Goal: Task Accomplishment & Management: Complete application form

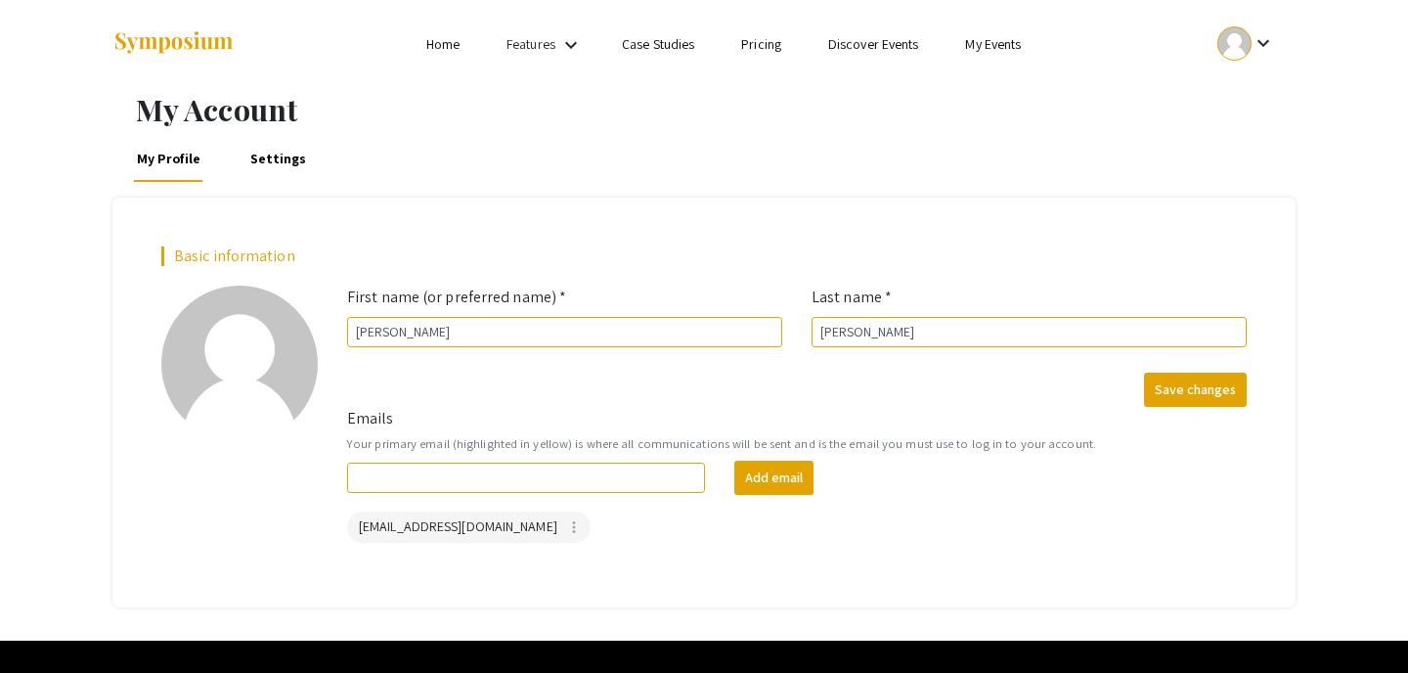
scroll to position [1894, 0]
click at [567, 474] on input "Emails" at bounding box center [526, 477] width 358 height 30
type input "[EMAIL_ADDRESS][DOMAIN_NAME]"
click at [649, 555] on div "Emails Your primary email (highlighted in yellow) is where all communications w…" at bounding box center [796, 483] width 929 height 152
click at [758, 480] on button "Add email" at bounding box center [773, 477] width 79 height 34
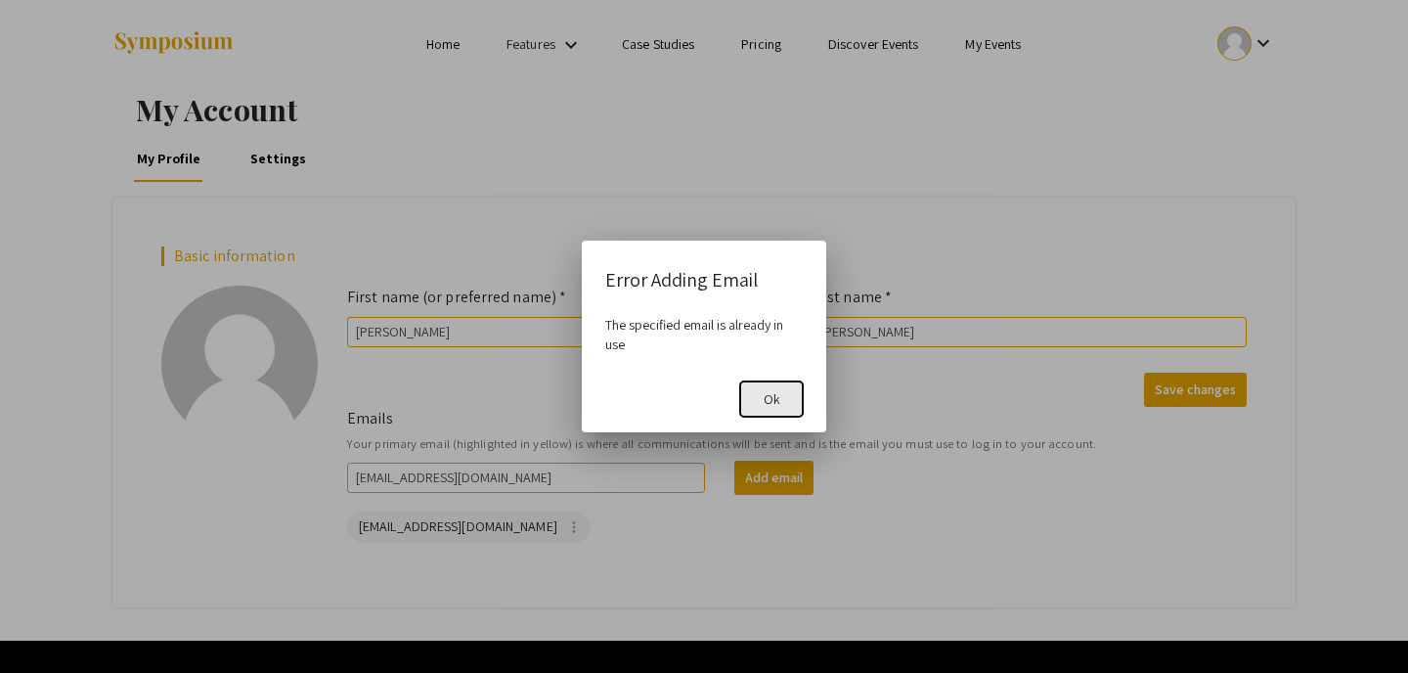
click at [773, 405] on span "Ok" at bounding box center [771, 399] width 17 height 18
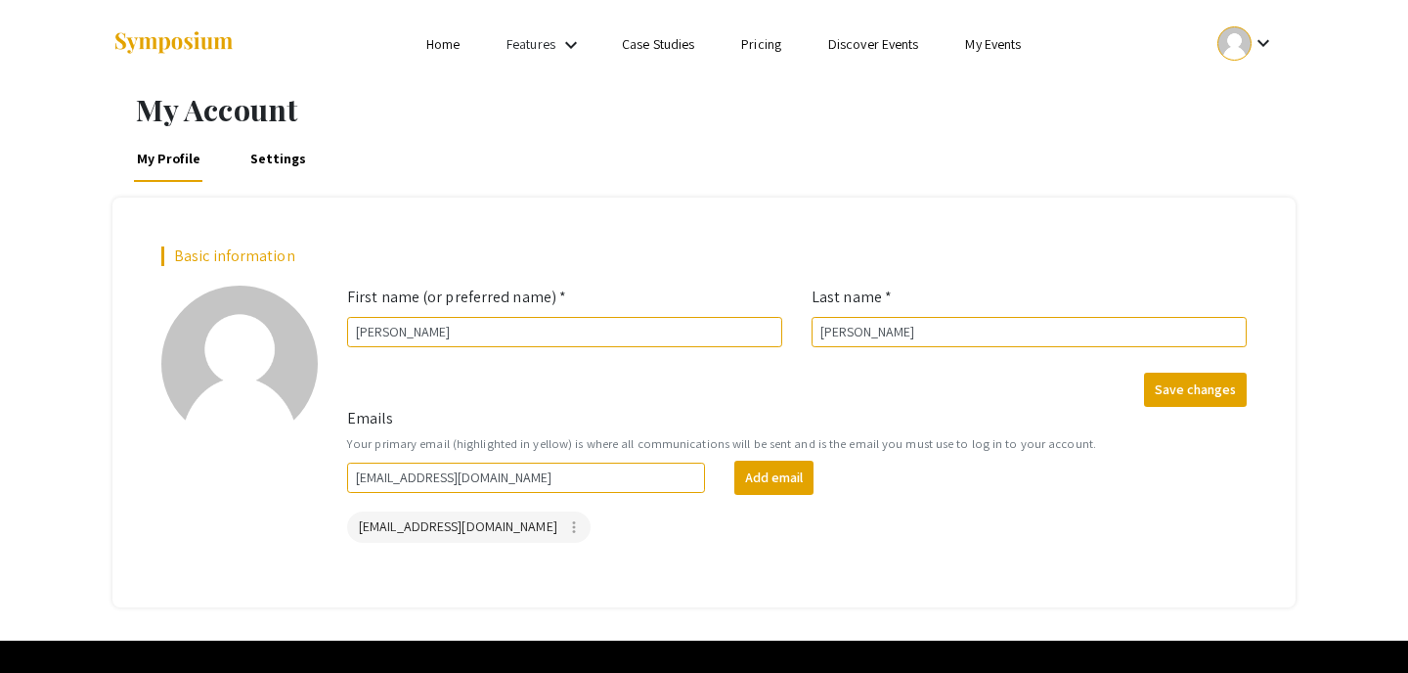
scroll to position [46, 0]
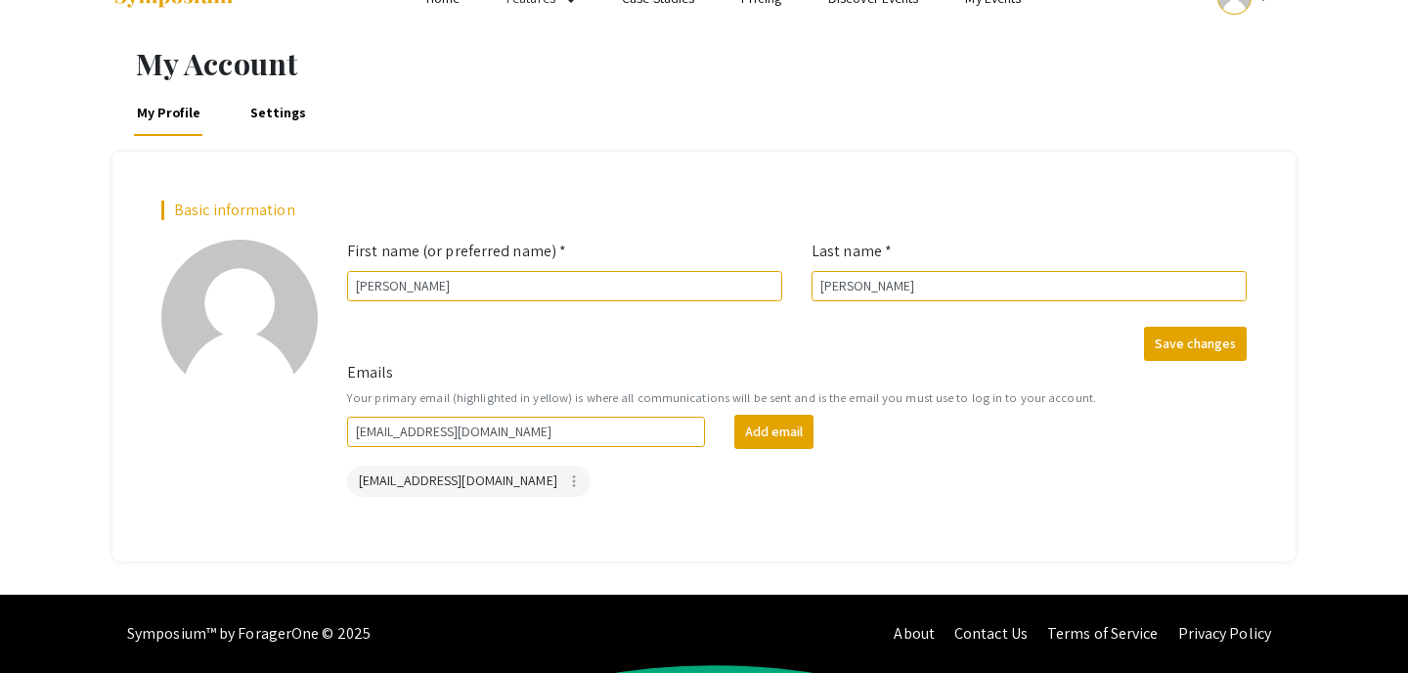
click at [795, 469] on div "[EMAIL_ADDRESS][DOMAIN_NAME] more_vert" at bounding box center [796, 480] width 907 height 39
click at [1173, 346] on button "Save changes" at bounding box center [1195, 344] width 103 height 34
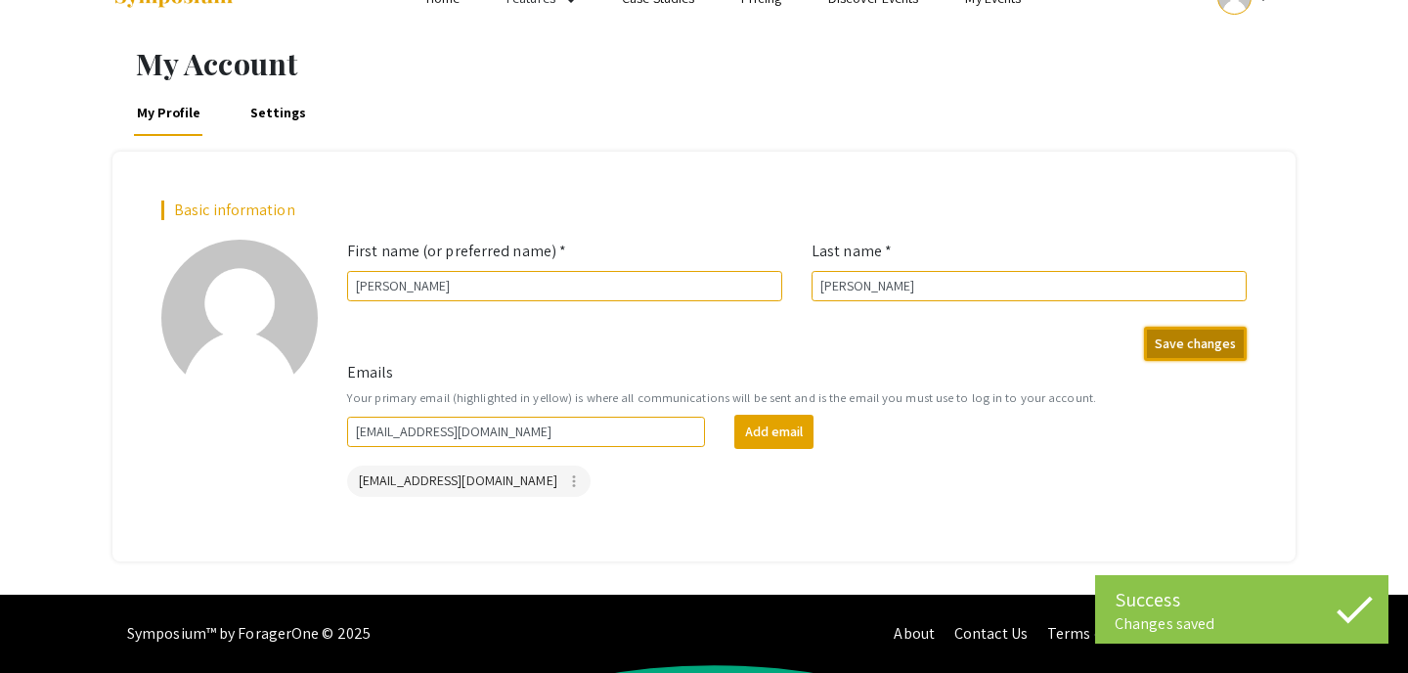
scroll to position [0, 0]
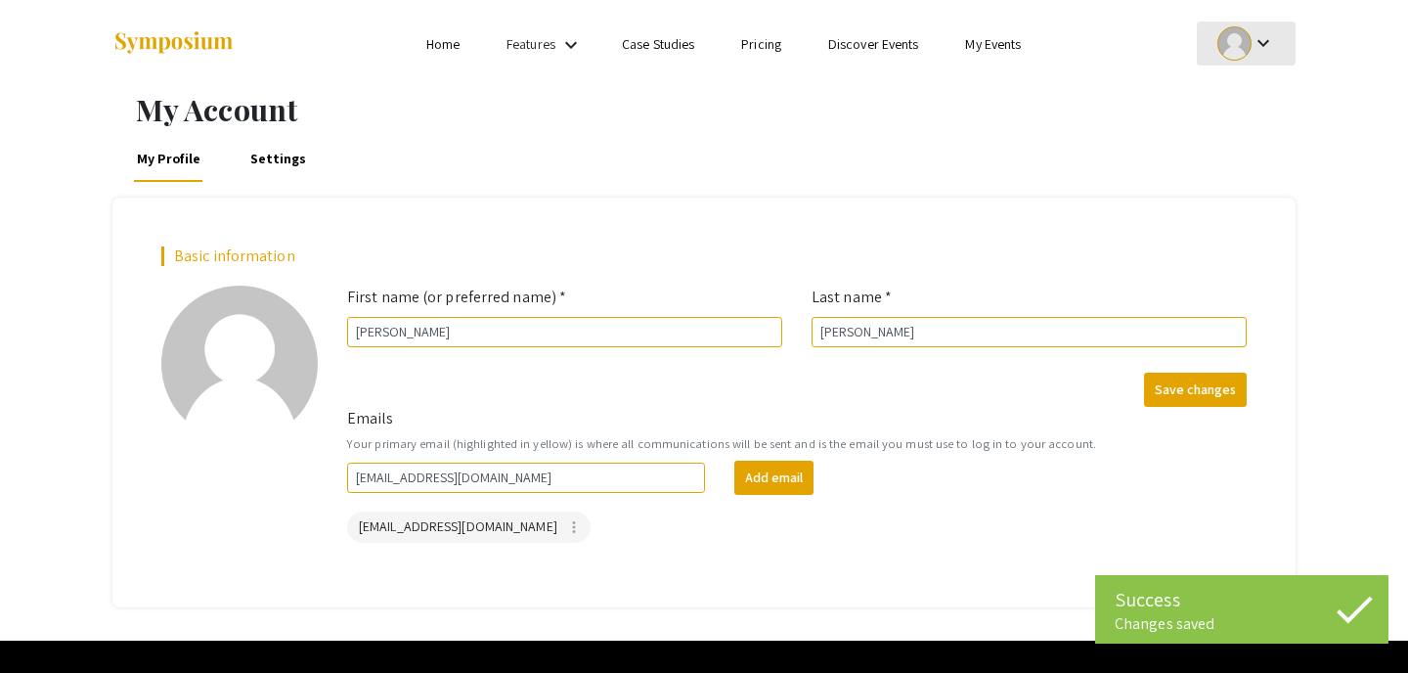
click at [1260, 42] on mat-icon "keyboard_arrow_down" at bounding box center [1262, 42] width 23 height 23
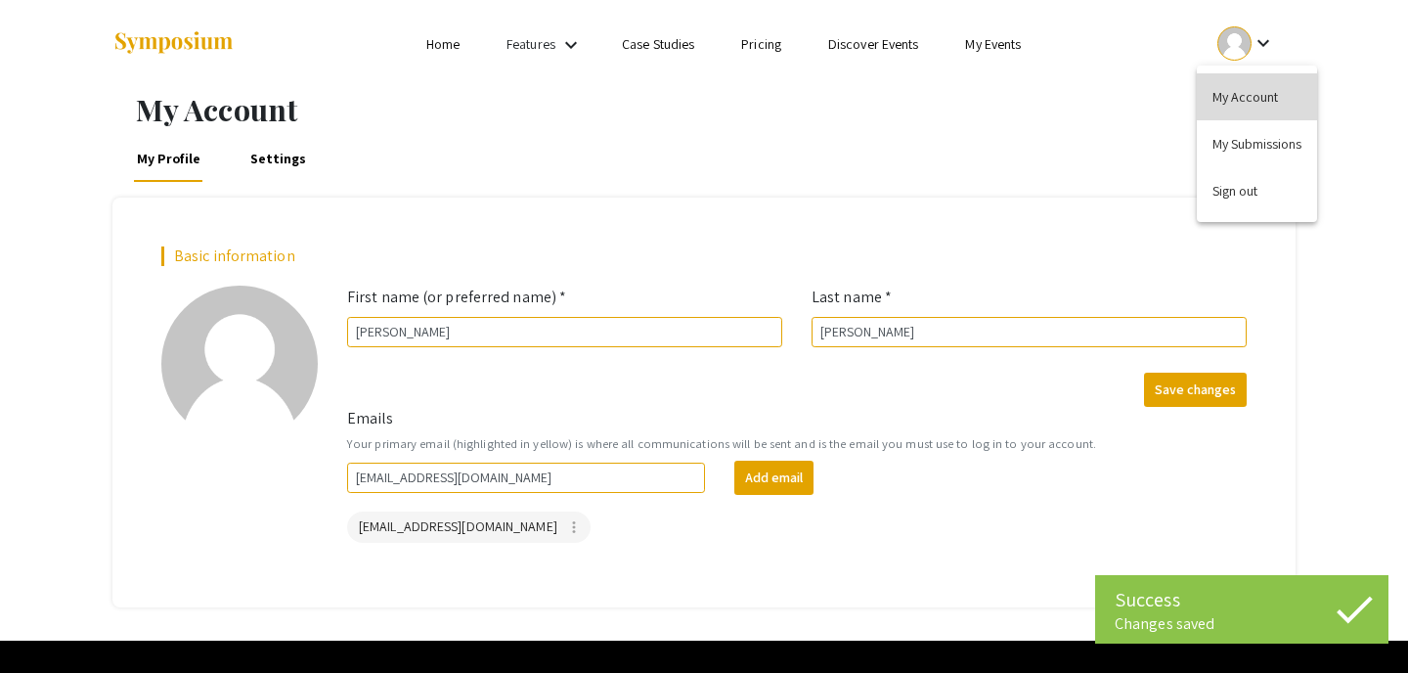
click at [1254, 93] on button "My Account" at bounding box center [1257, 96] width 120 height 47
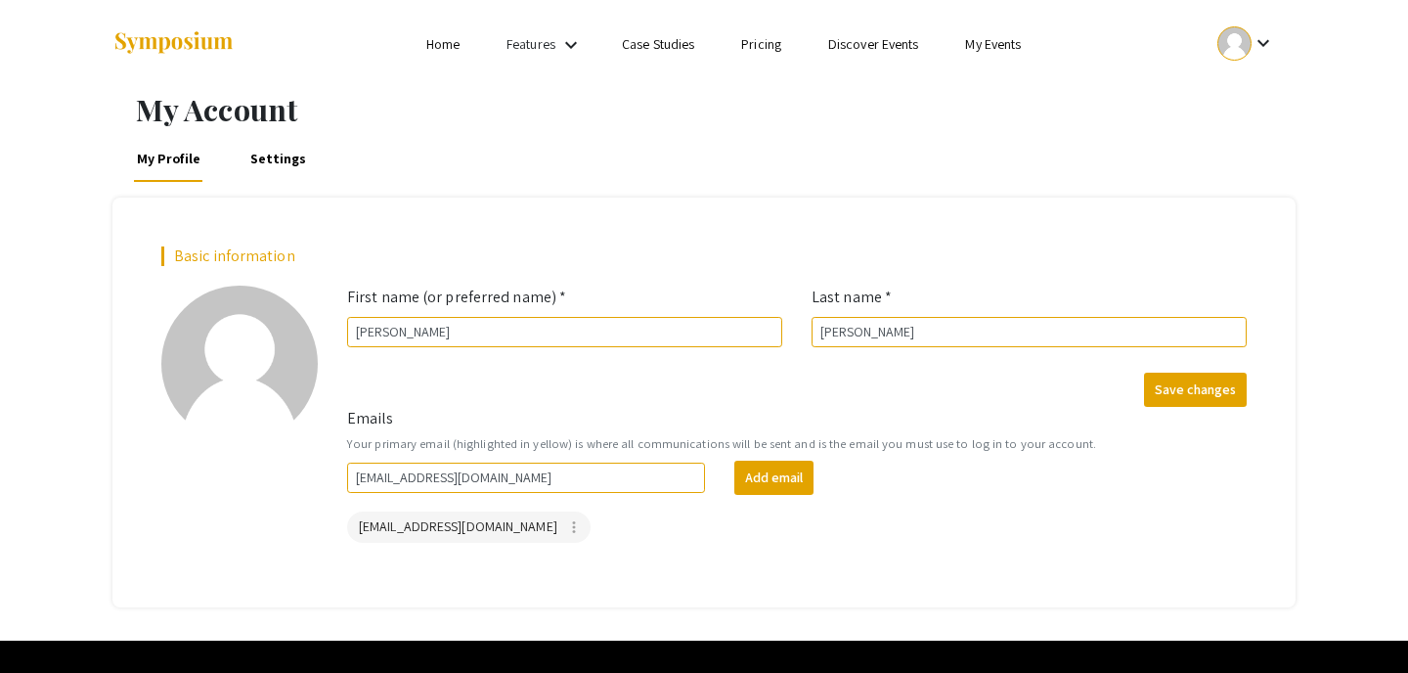
click at [1235, 55] on div at bounding box center [1234, 43] width 34 height 34
click at [1227, 86] on button "My Account" at bounding box center [1257, 96] width 120 height 47
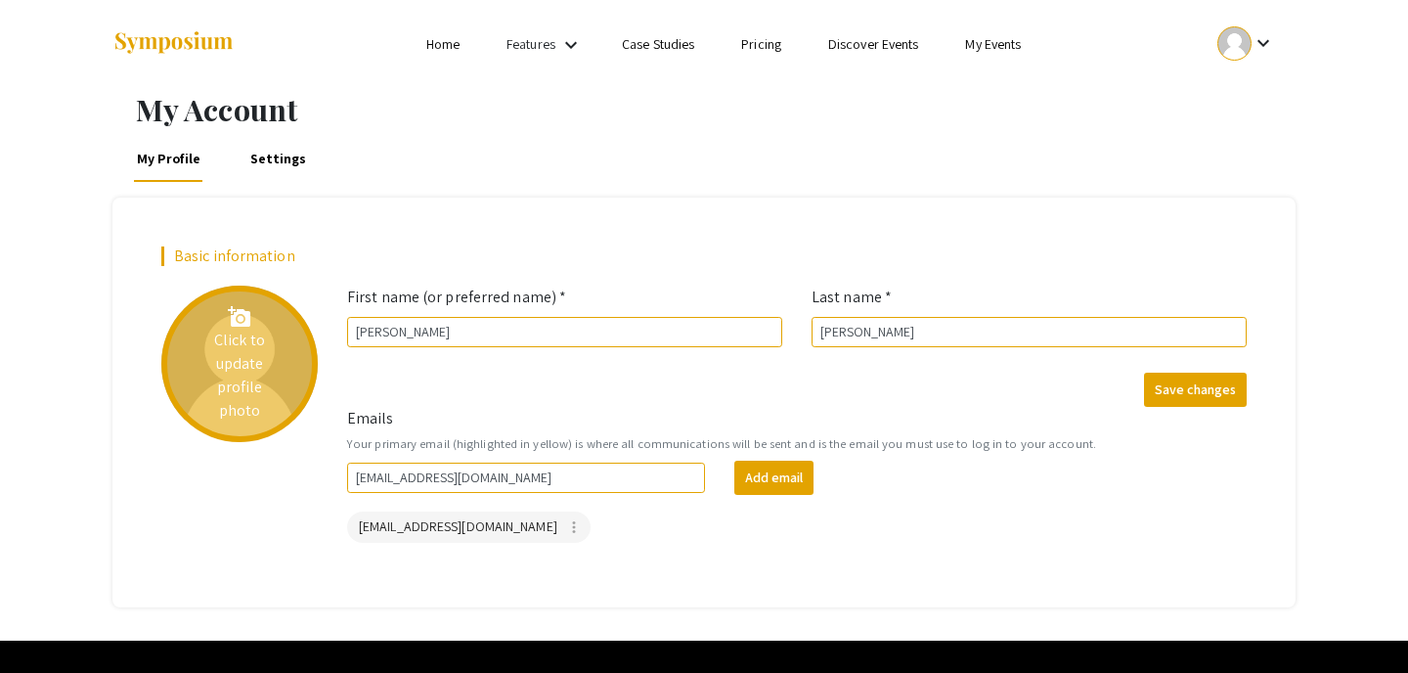
click at [240, 347] on div "add_a_photo Click to update profile photo" at bounding box center [239, 363] width 156 height 156
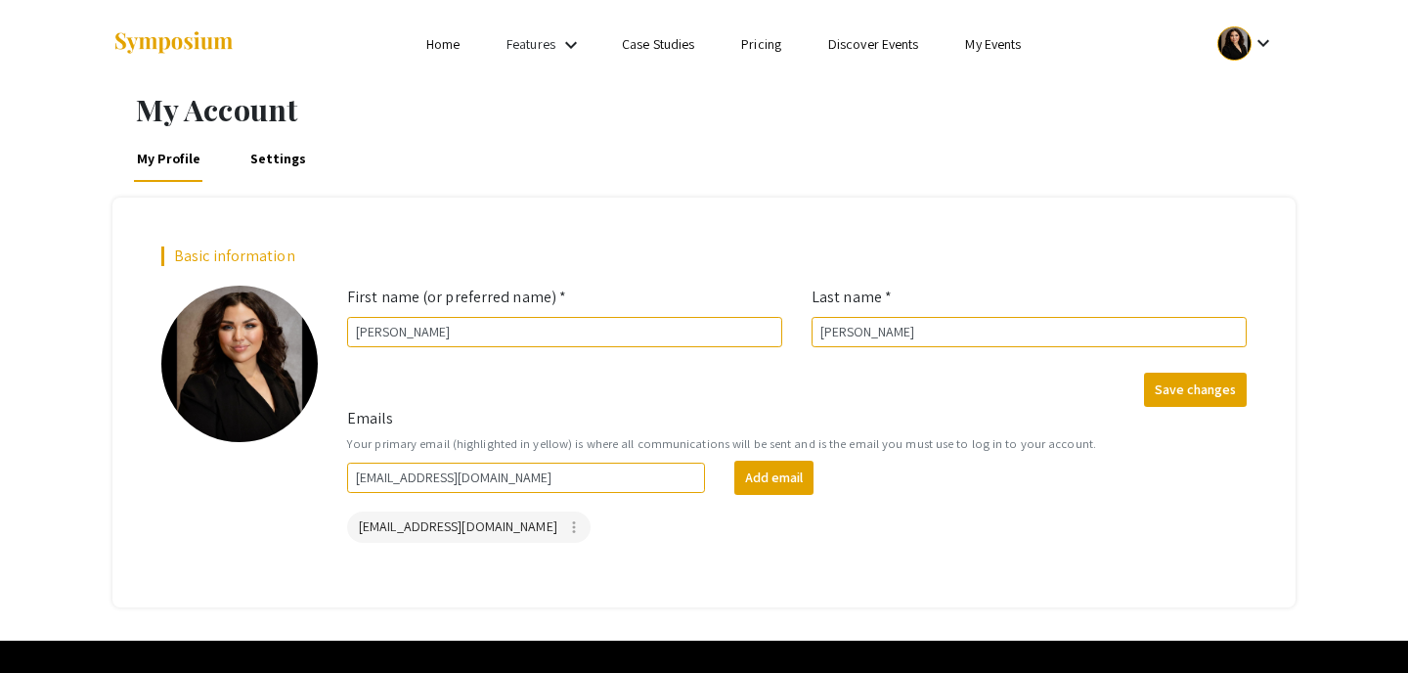
click at [384, 139] on div "My Profile Settings" at bounding box center [703, 158] width 1183 height 47
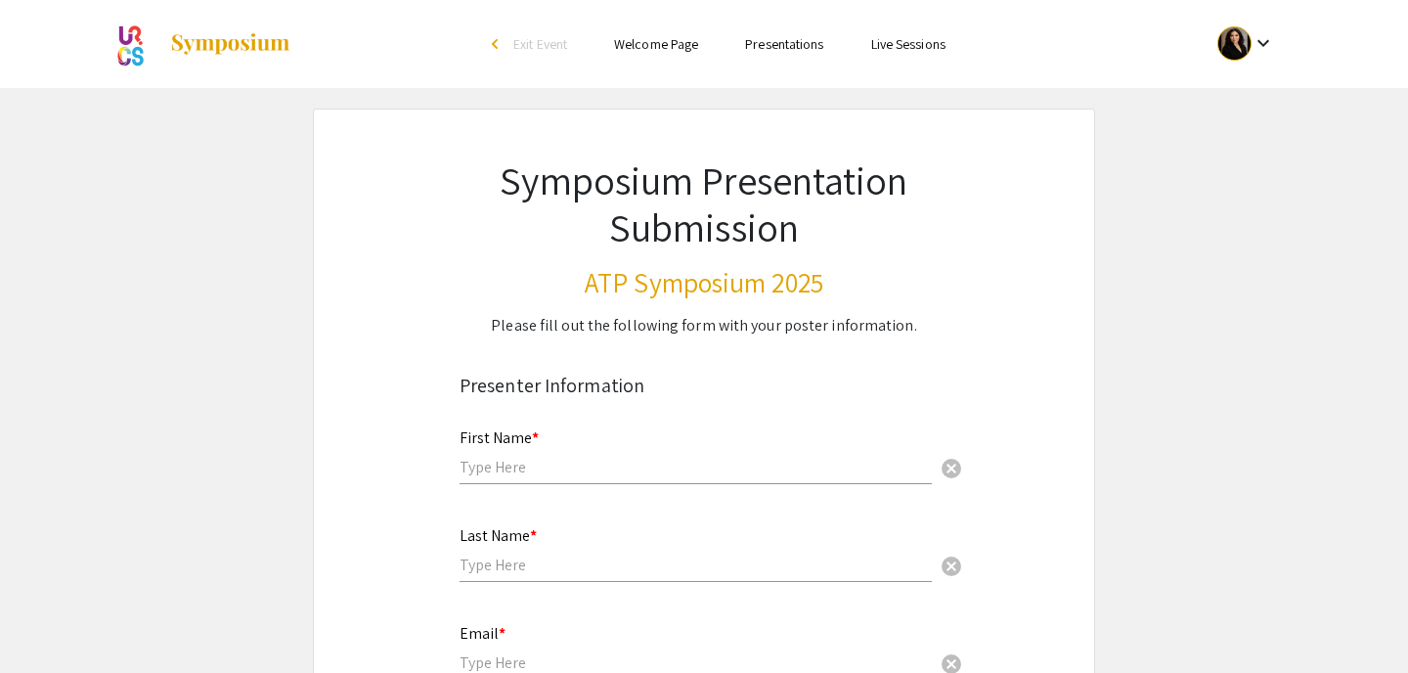
scroll to position [1894, 0]
click at [502, 496] on div "First Name * cancel" at bounding box center [695, 457] width 472 height 94
click at [506, 471] on input "text" at bounding box center [695, 467] width 472 height 21
type input "[PERSON_NAME]"
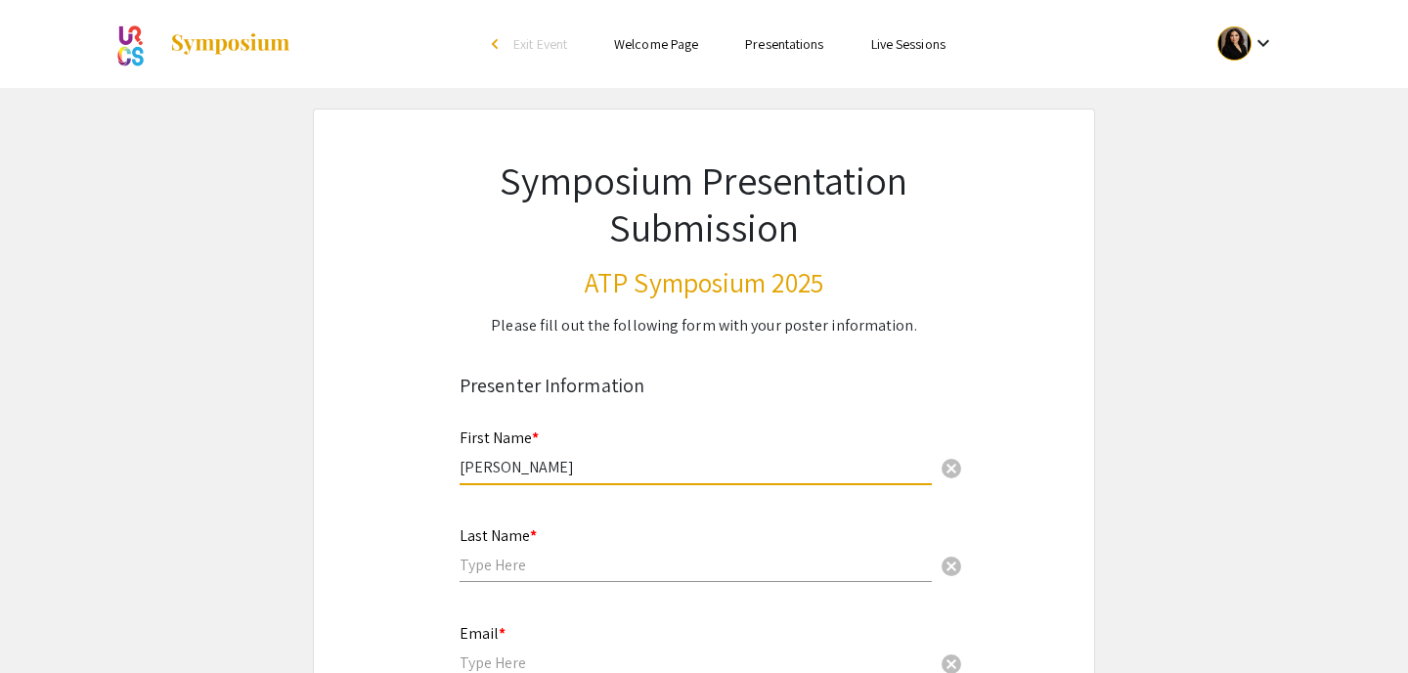
type input "[PERSON_NAME]"
type input "[EMAIL_ADDRESS][DOMAIN_NAME]"
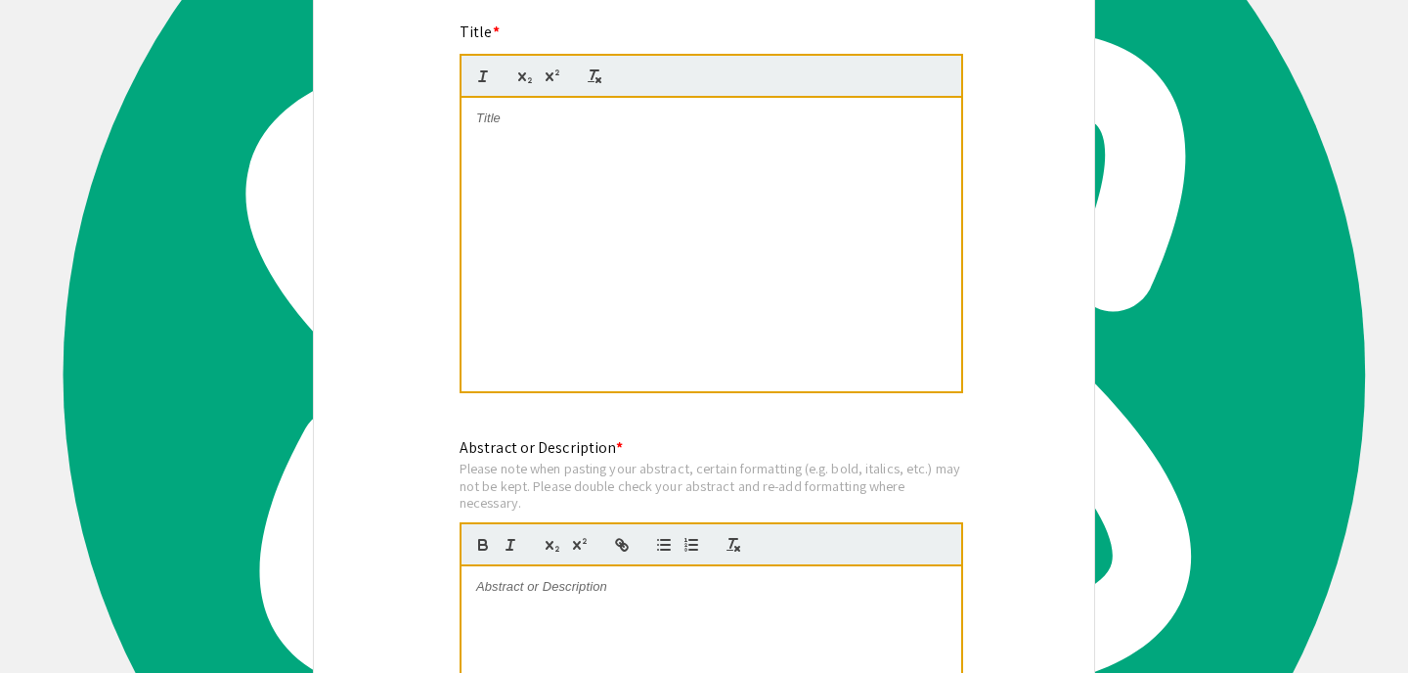
scroll to position [967, 0]
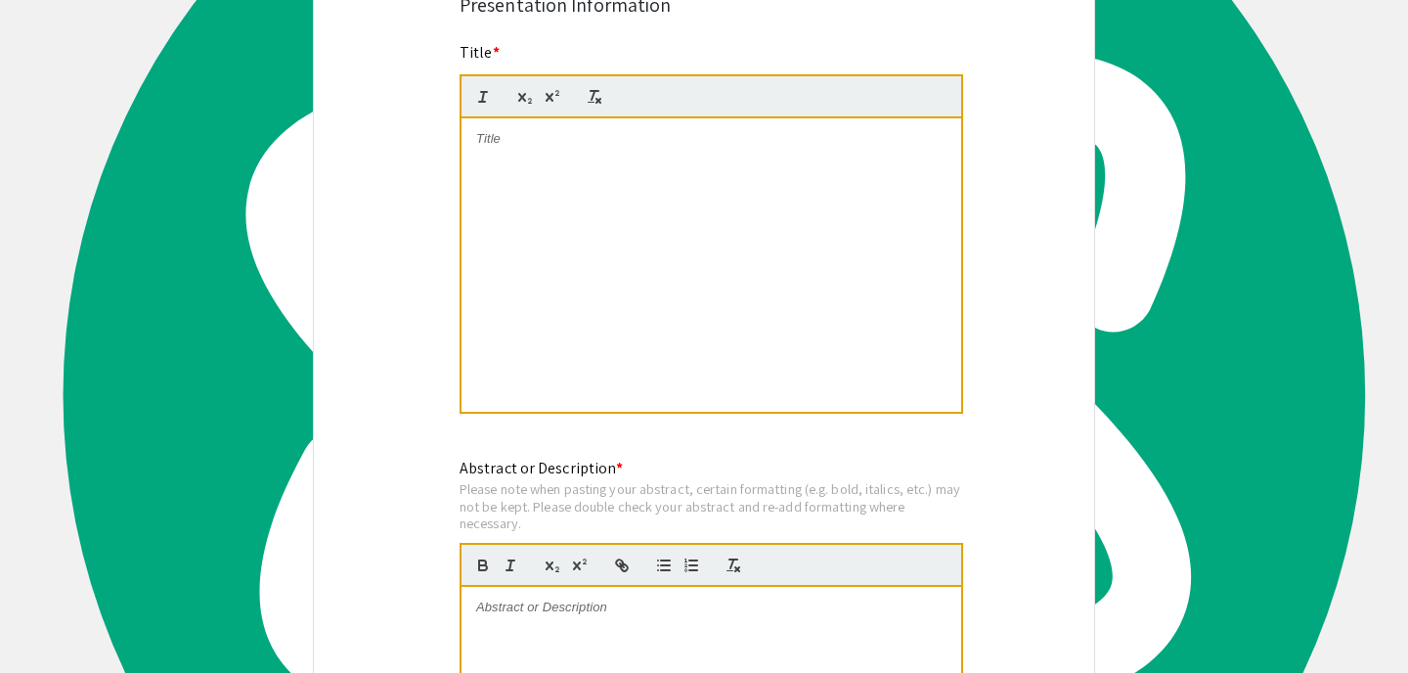
click at [615, 266] on div at bounding box center [711, 264] width 500 height 293
click at [1073, 122] on div "Symposium Presentation Submission ATP Symposium 2025 Please fill out the follow…" at bounding box center [704, 678] width 782 height 3072
click at [999, 173] on div "Symposium Presentation Submission ATP Symposium 2025 Please fill out the follow…" at bounding box center [704, 678] width 782 height 3072
click at [553, 311] on div "The Protective Role of gsk-3 in Proteostasis in C. elegans" at bounding box center [711, 264] width 500 height 293
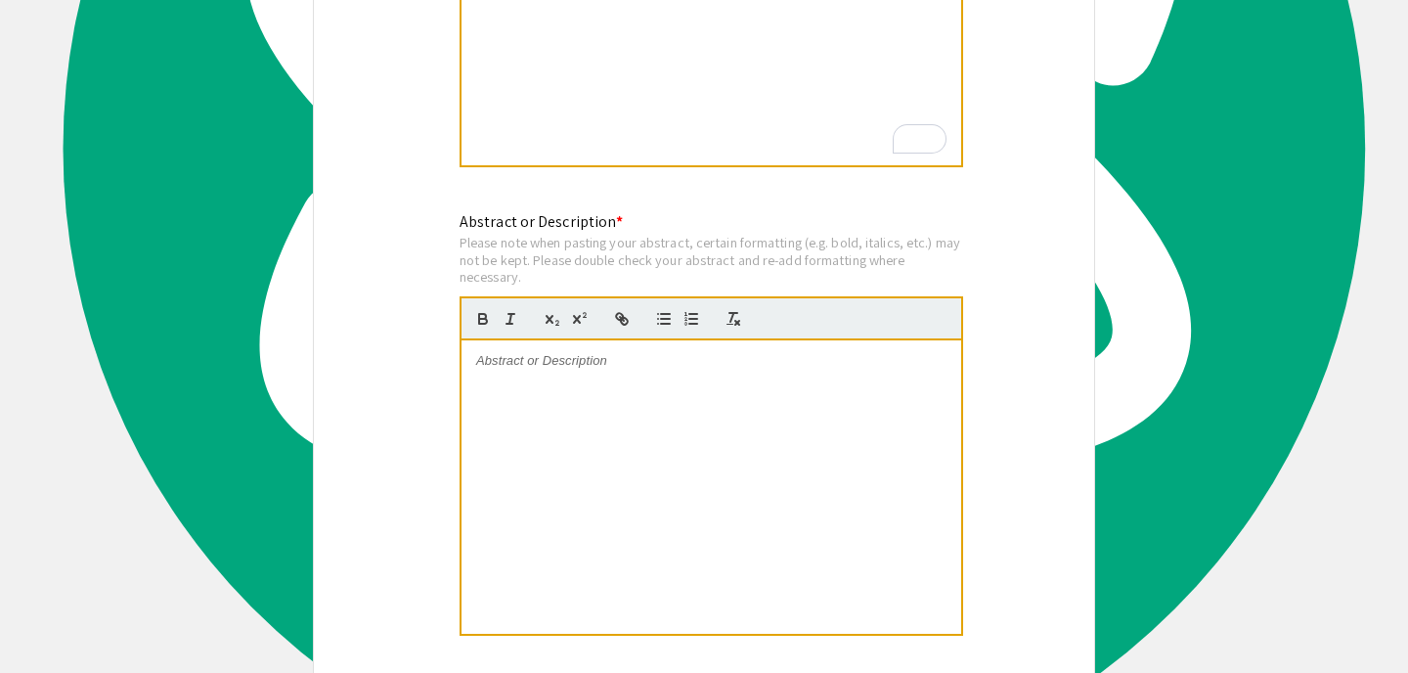
scroll to position [1233, 0]
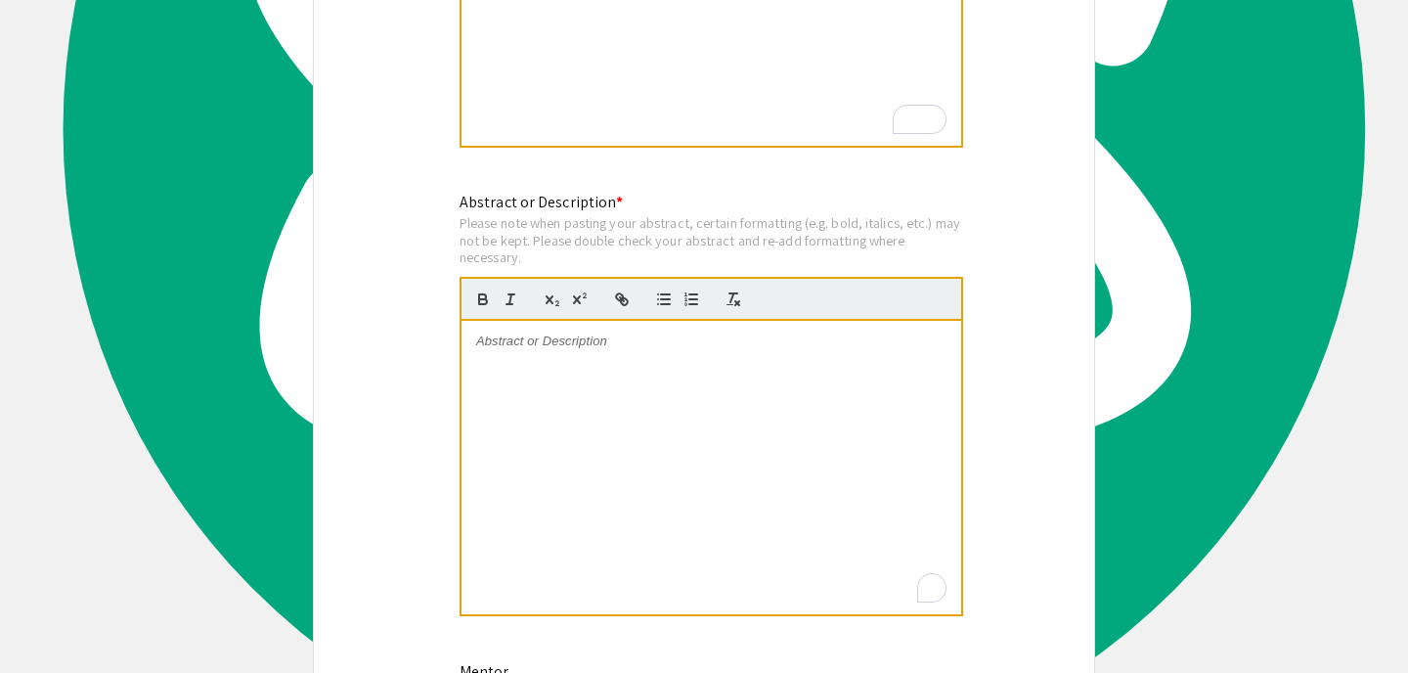
click at [538, 337] on p "To enrich screen reader interactions, please activate Accessibility in Grammarl…" at bounding box center [711, 341] width 470 height 18
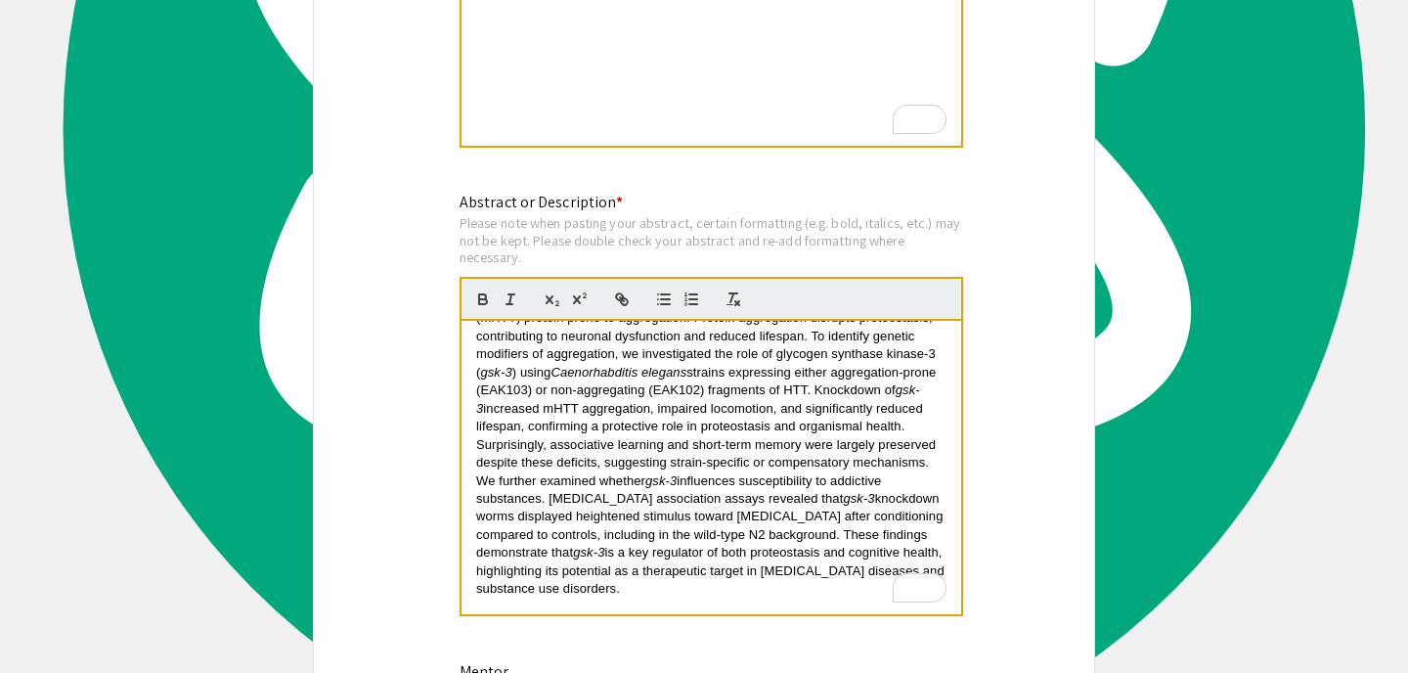
scroll to position [59, 0]
click at [712, 211] on div "Abstract or Description * Please note when pasting your abstract, certain forma…" at bounding box center [710, 415] width 503 height 448
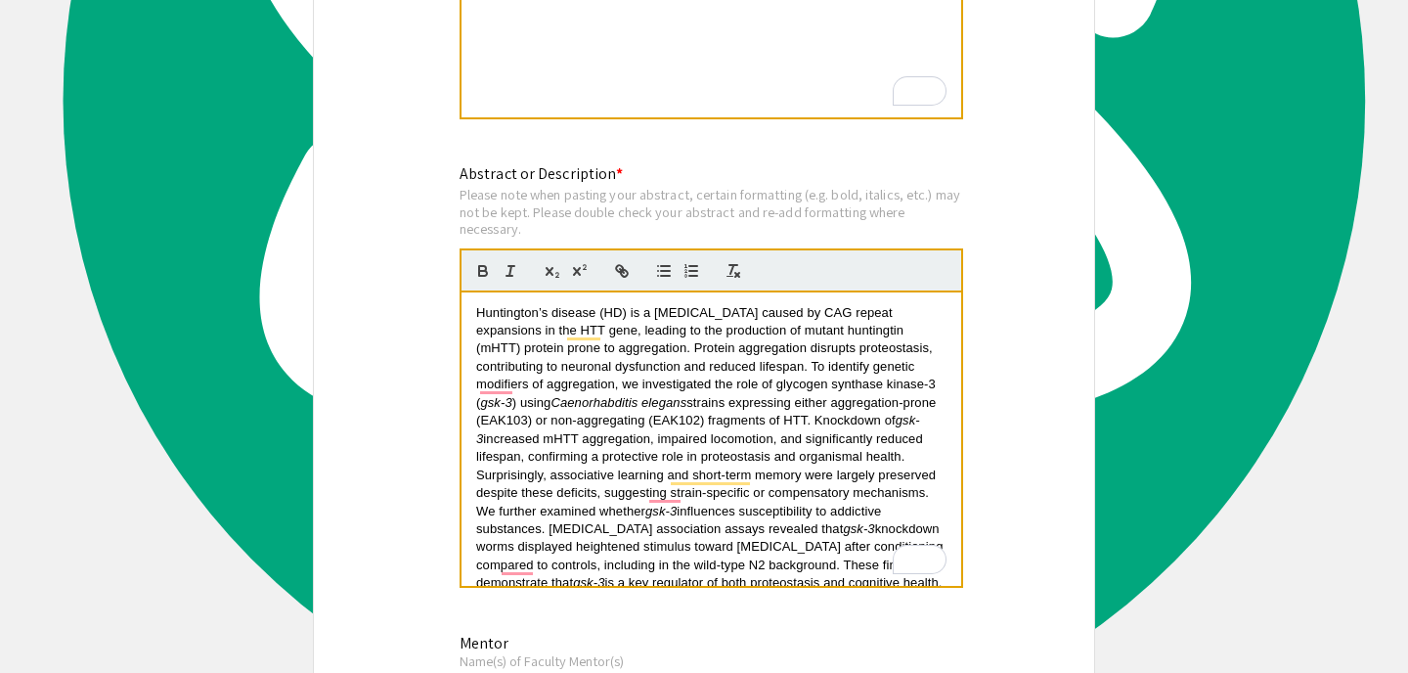
scroll to position [0, 0]
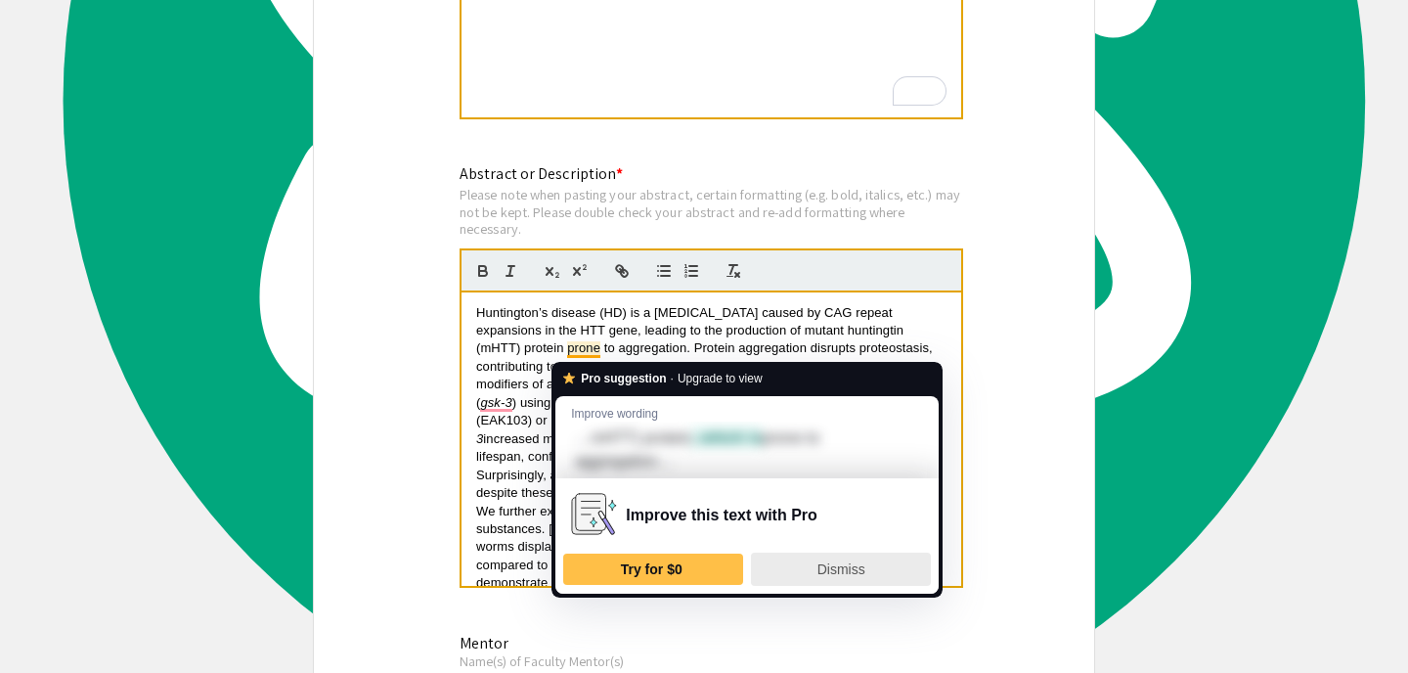
click at [841, 575] on span "Dismiss" at bounding box center [841, 569] width 48 height 16
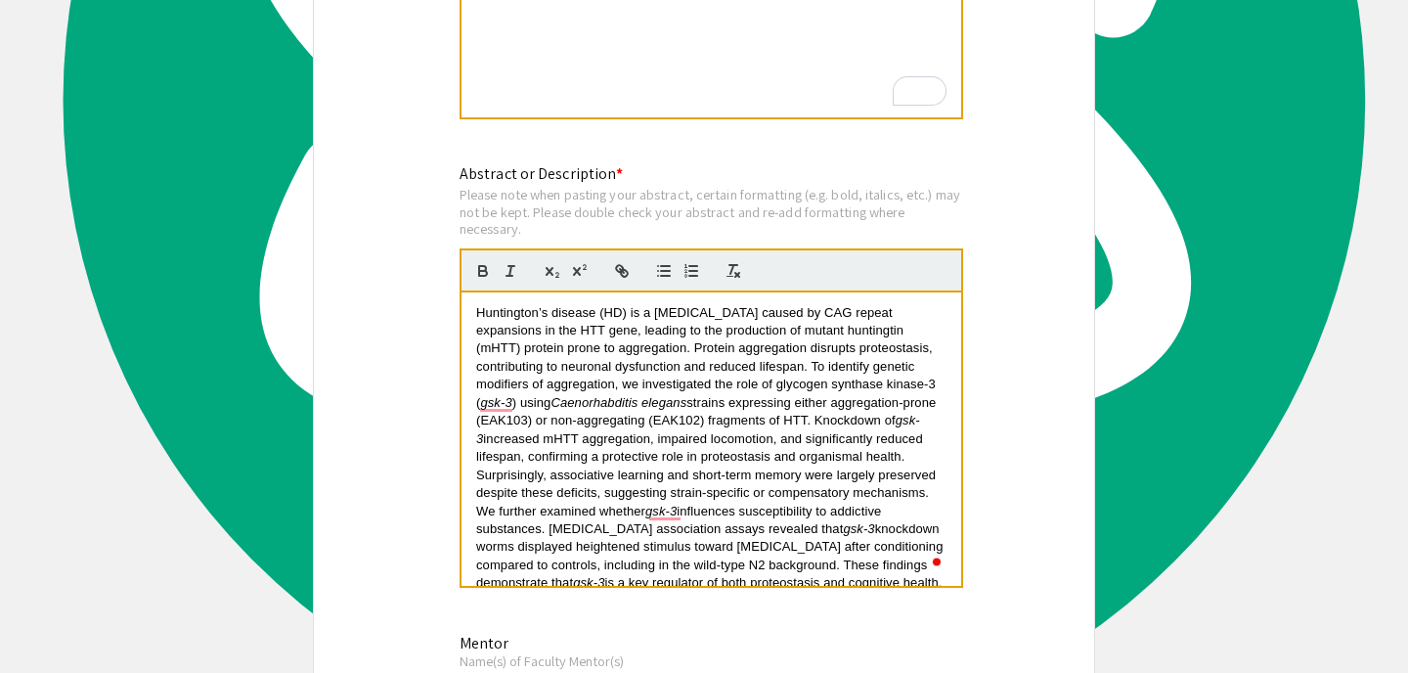
click at [562, 354] on span "Huntington’s disease (HD) is a neurodegenerative disorder caused by CAG repeat …" at bounding box center [707, 357] width 463 height 105
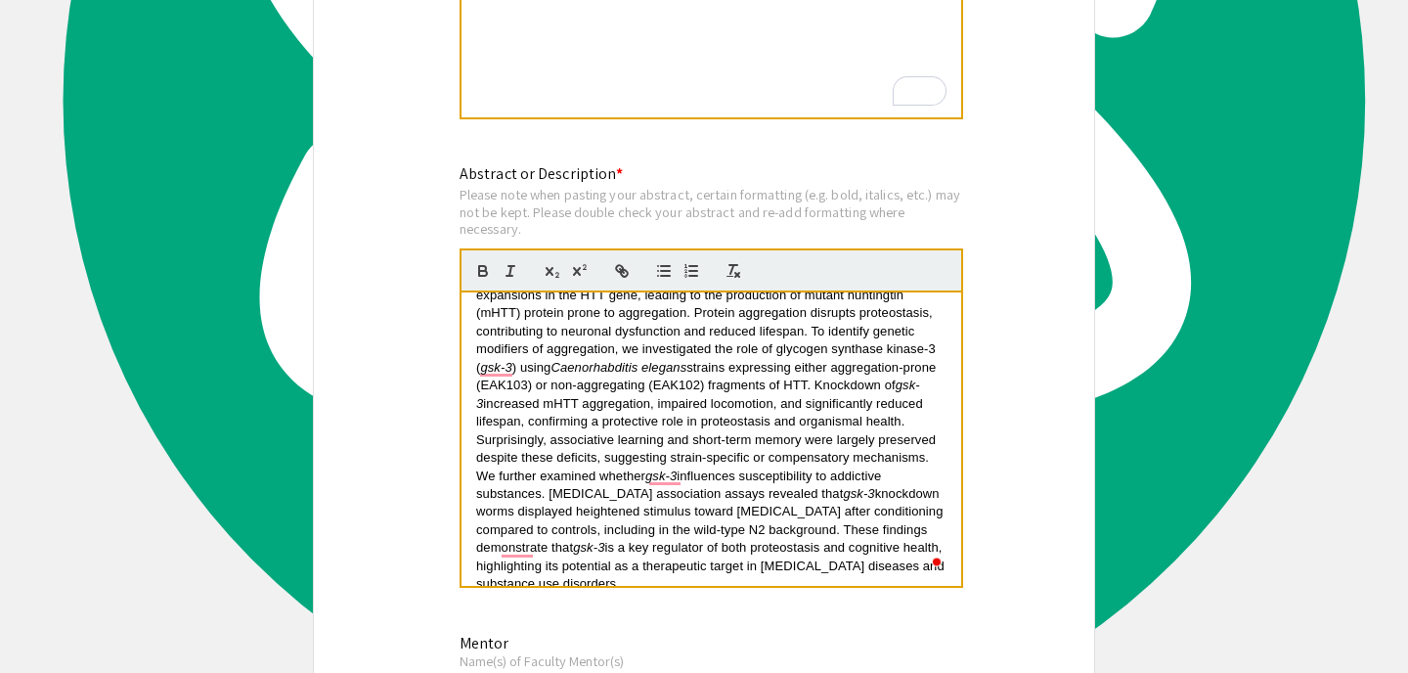
scroll to position [48, 0]
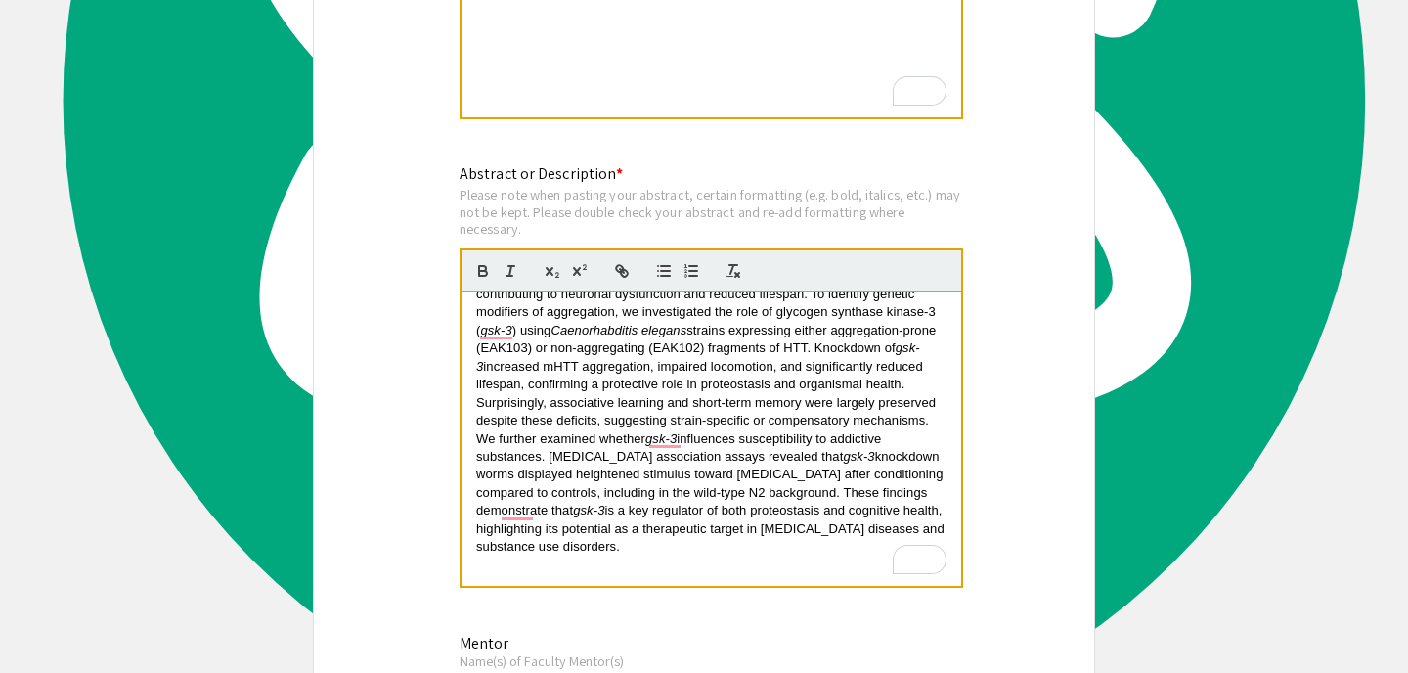
click at [632, 547] on p "Huntington’s disease (HD) is a neurodegenerative disorder caused by CAG repeat …" at bounding box center [711, 394] width 470 height 325
click at [604, 618] on div "Mentor Name(s) of Faculty Mentor(s) cancel" at bounding box center [695, 660] width 472 height 91
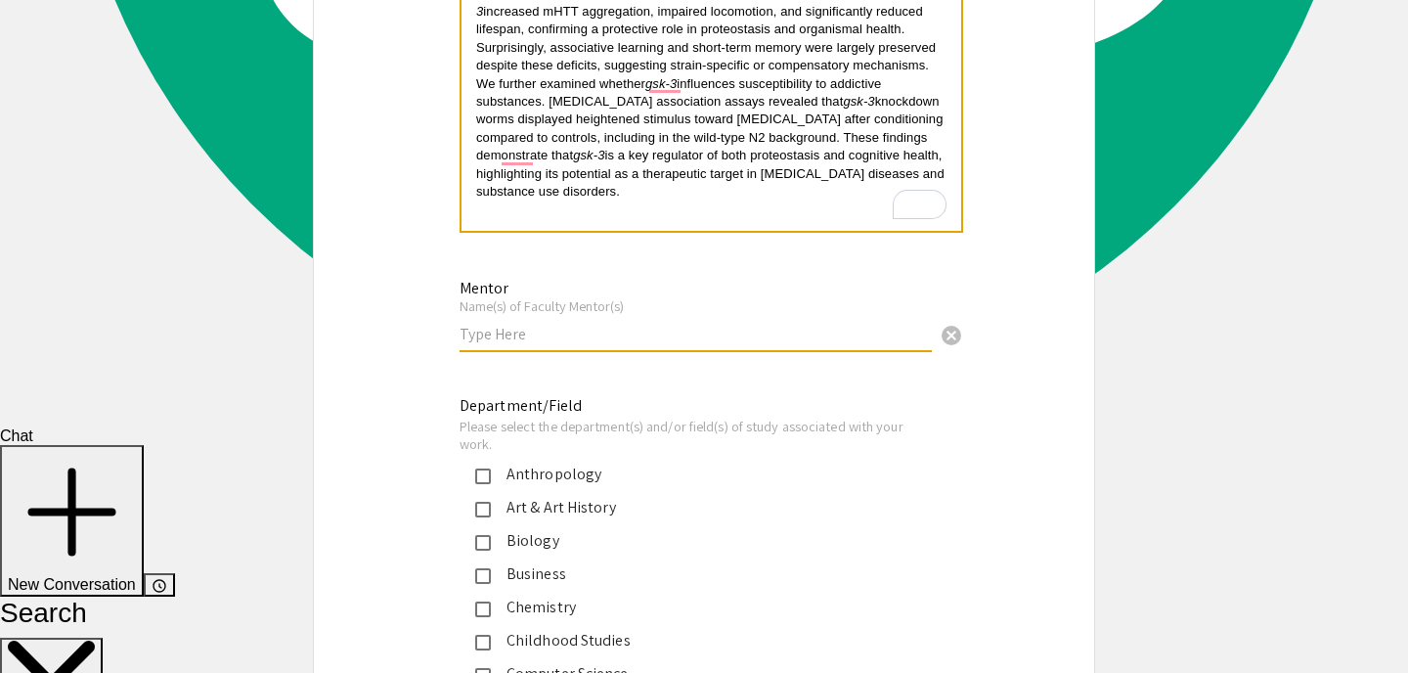
click at [651, 331] on input "text" at bounding box center [695, 334] width 472 height 21
type input "Dr. Joslyn Mills"
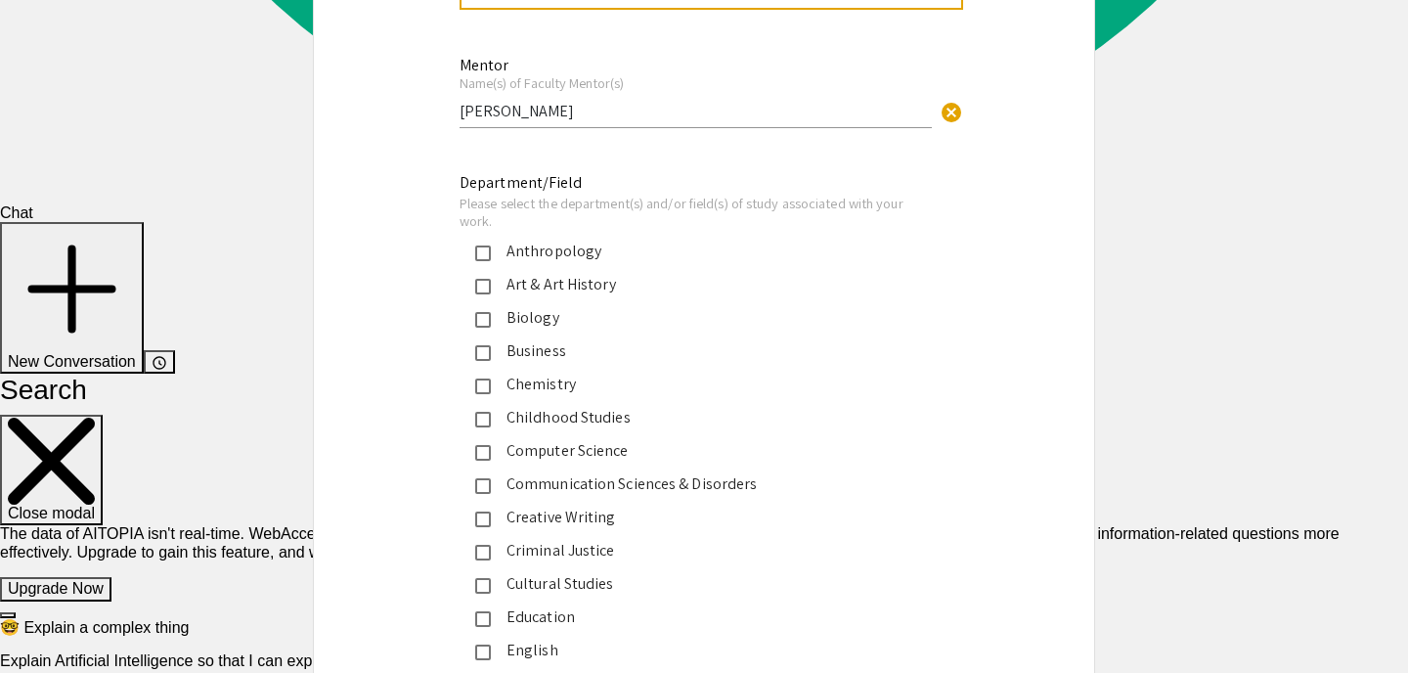
scroll to position [1866, 0]
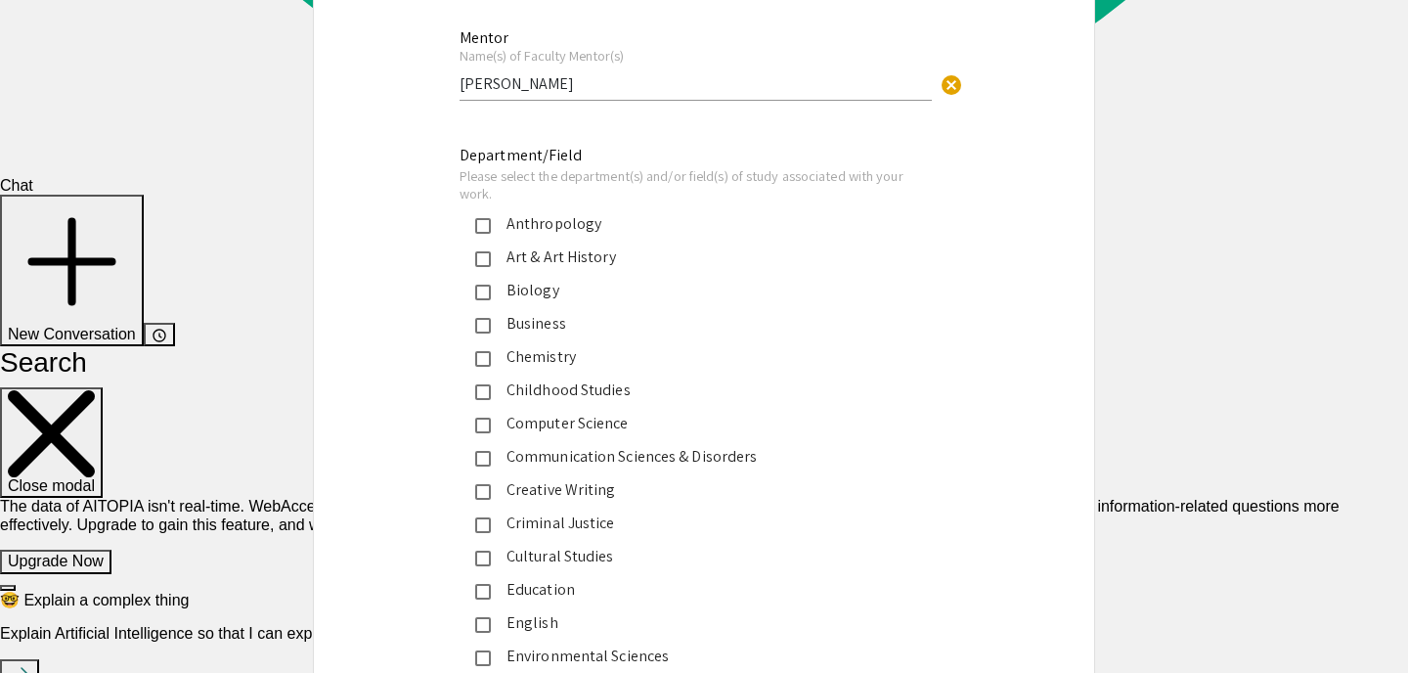
click at [485, 297] on mat-pseudo-checkbox at bounding box center [483, 292] width 16 height 16
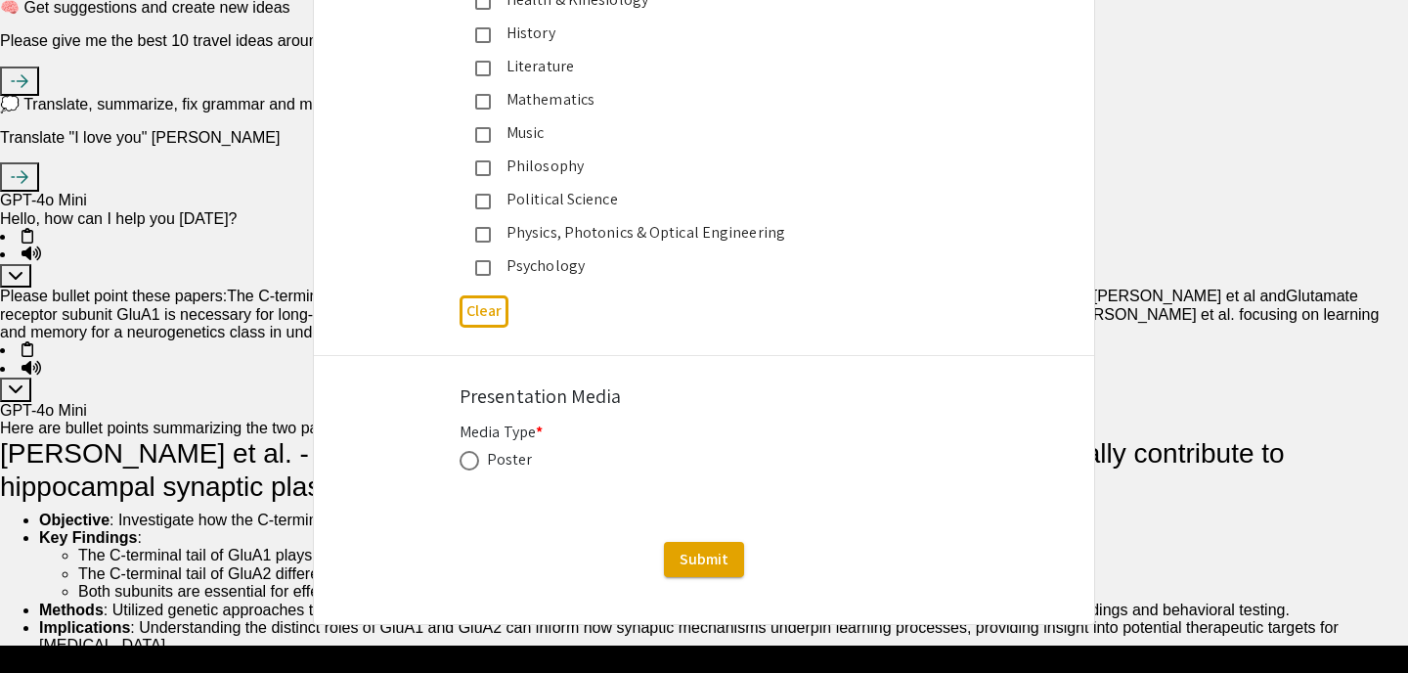
scroll to position [2563, 0]
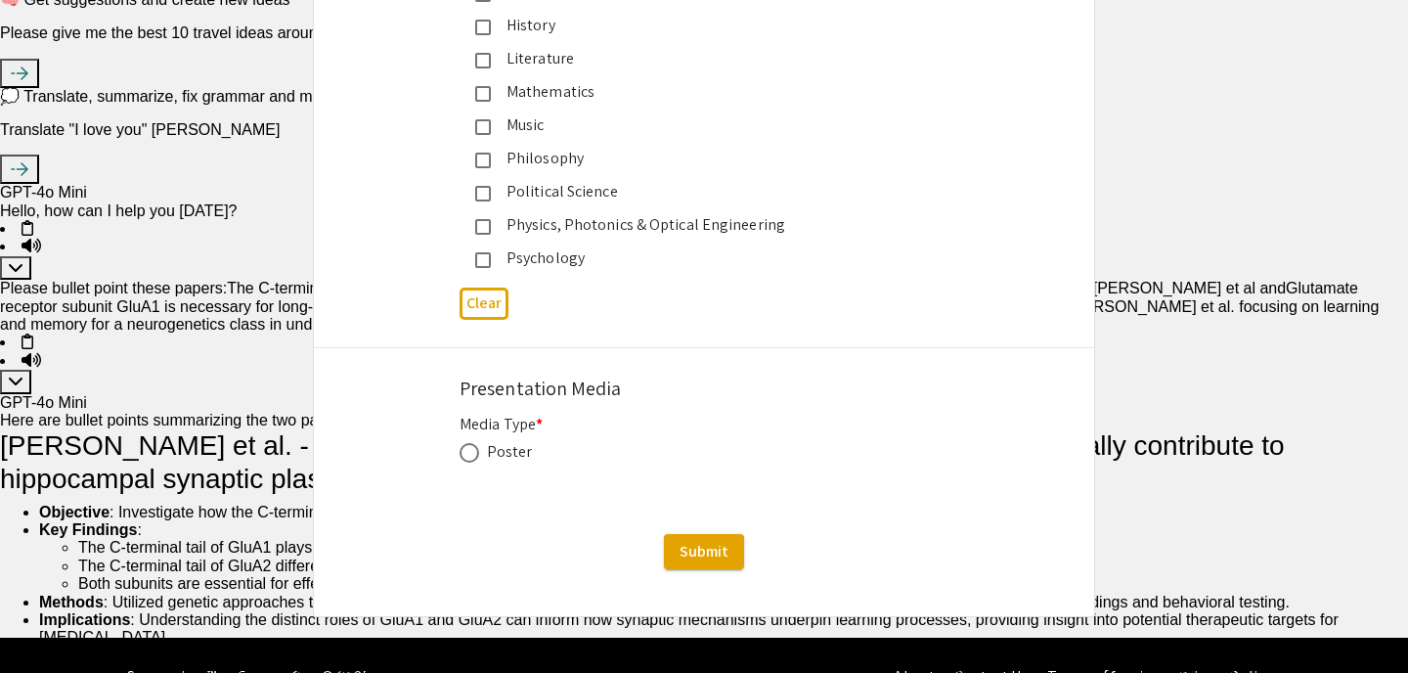
click at [475, 459] on span at bounding box center [469, 453] width 20 height 20
click at [475, 459] on input "radio" at bounding box center [469, 453] width 20 height 20
radio input "true"
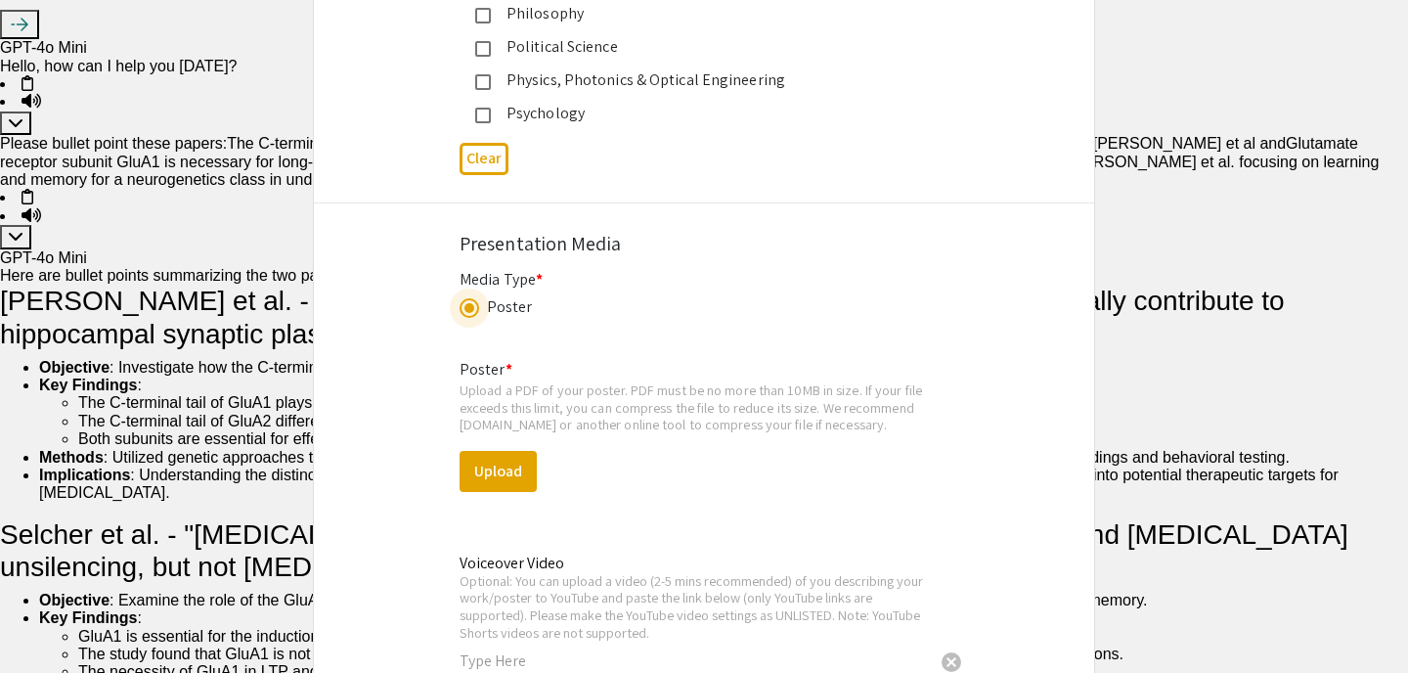
scroll to position [2722, 0]
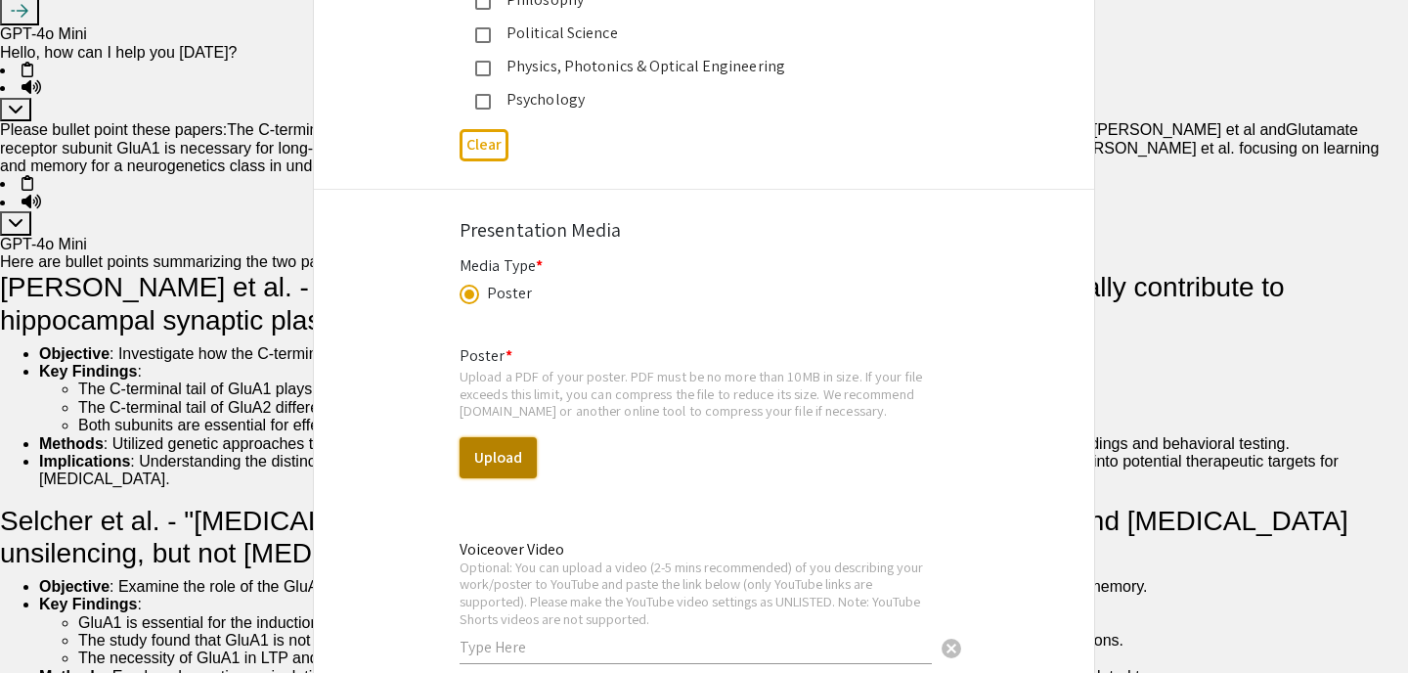
click at [528, 469] on button "Upload" at bounding box center [497, 457] width 77 height 41
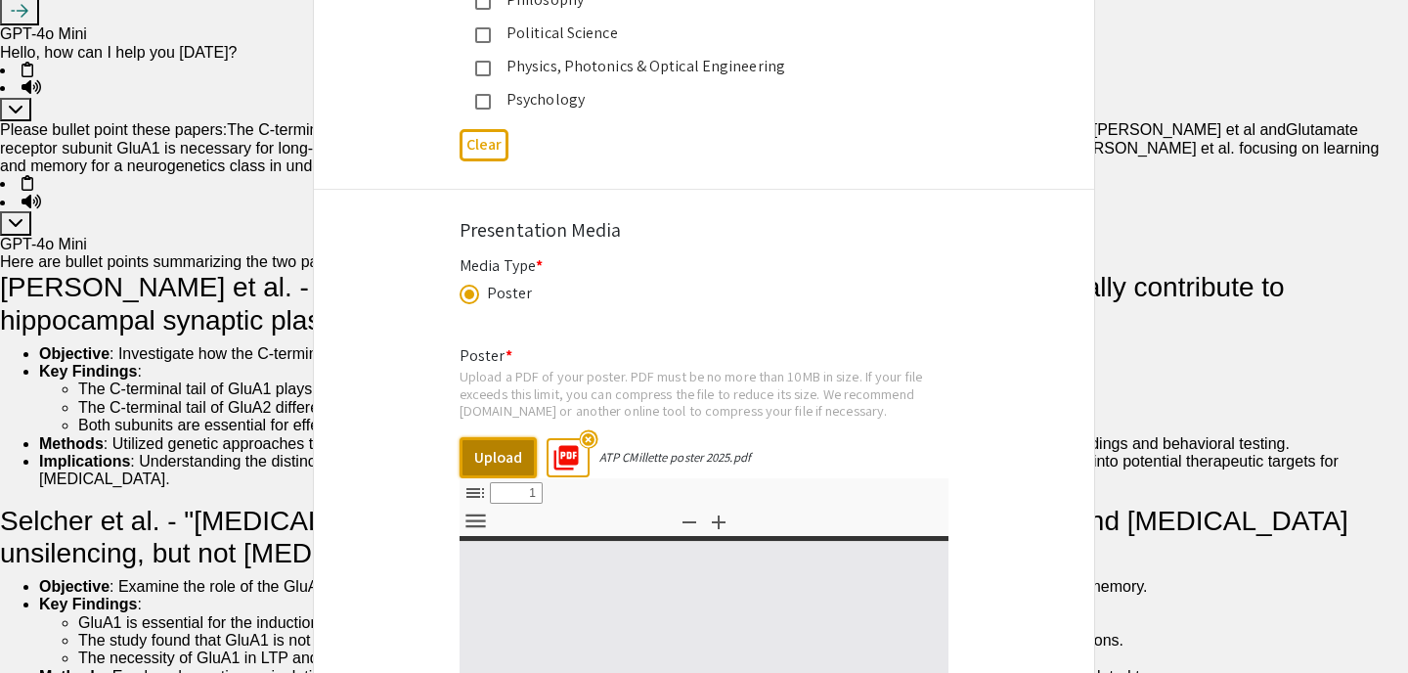
select select "custom"
type input "0"
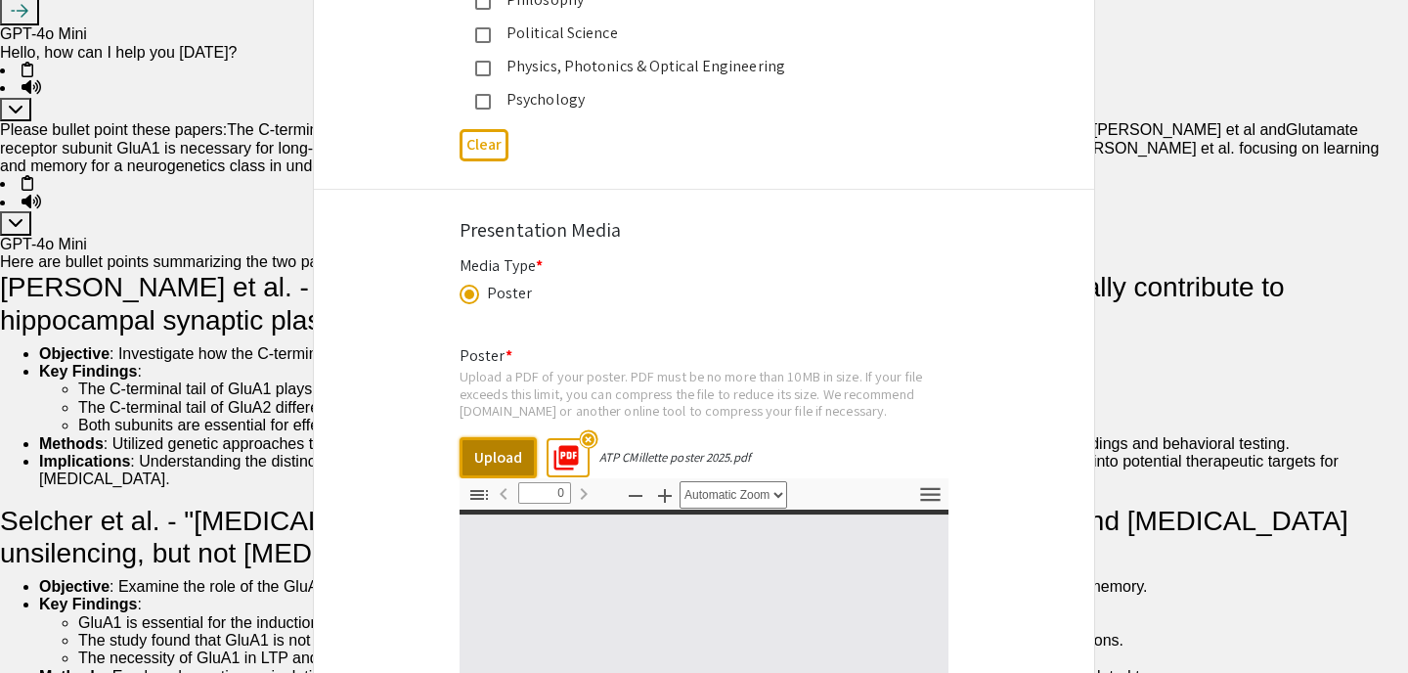
select select "custom"
type input "1"
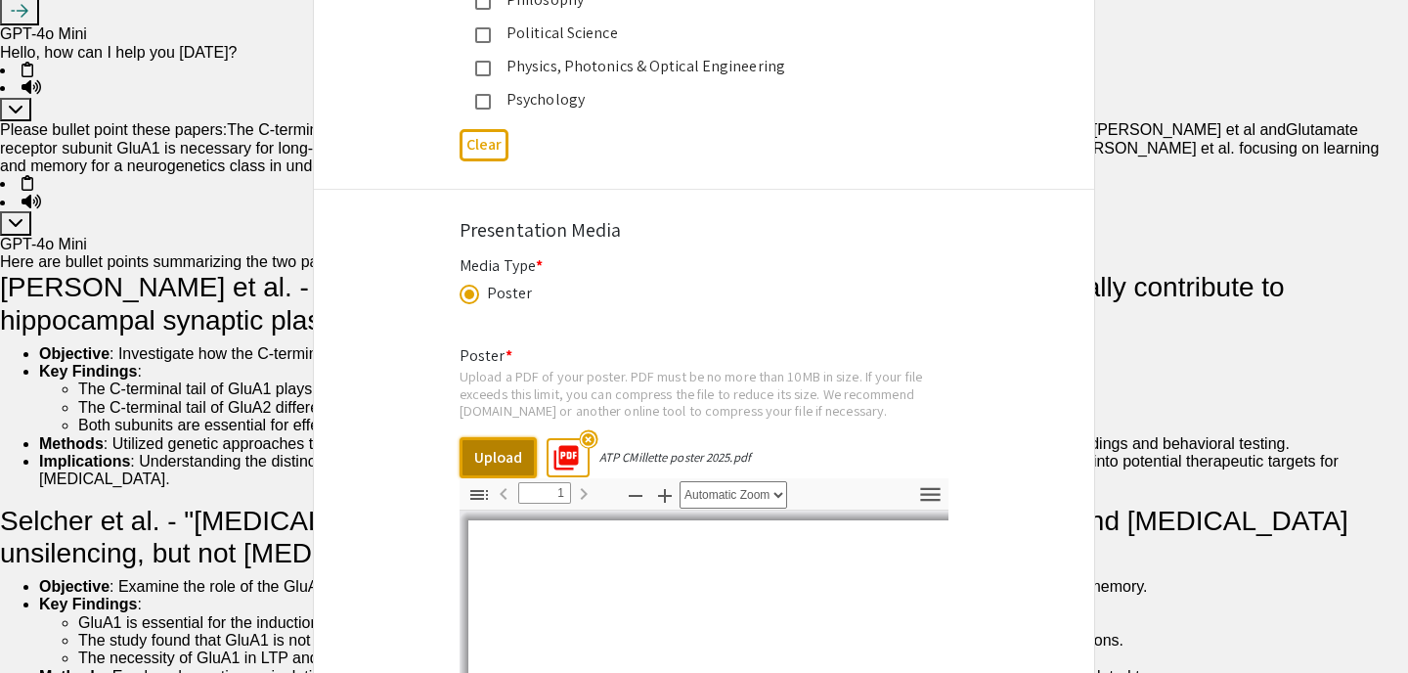
scroll to position [2944, 0]
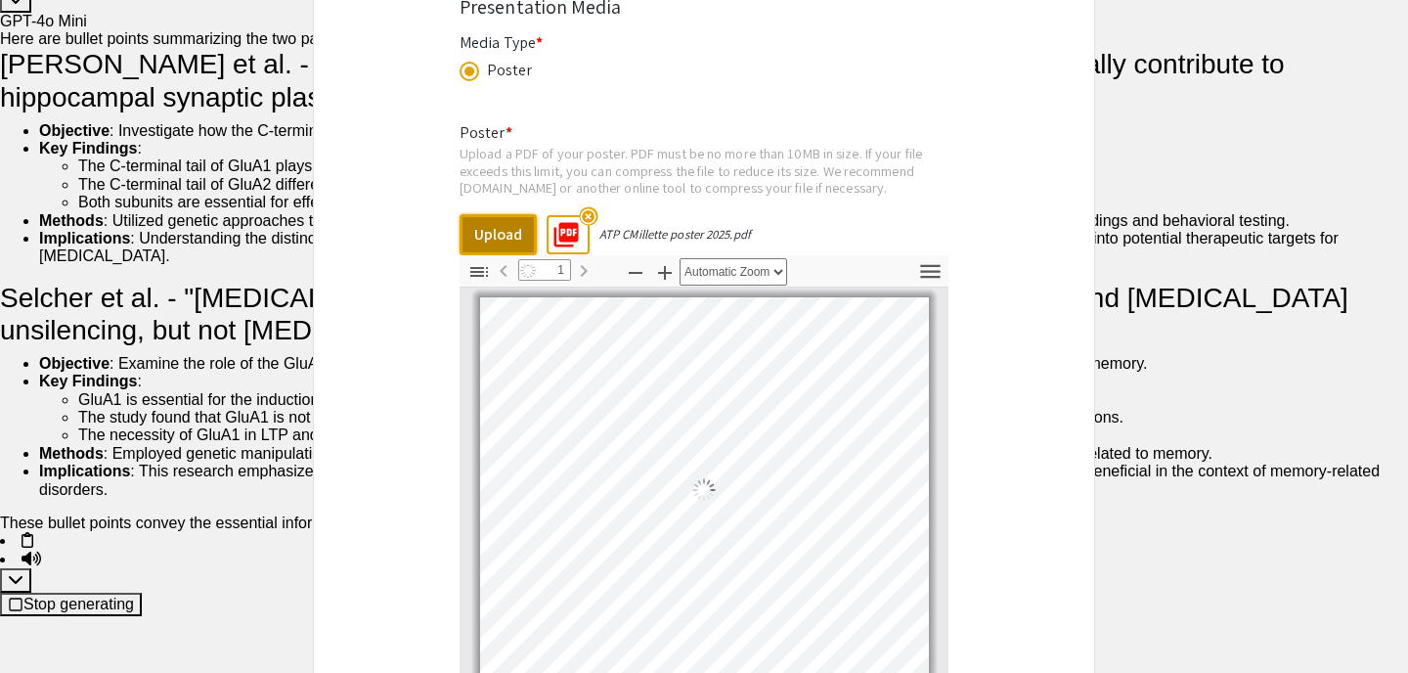
select select "auto"
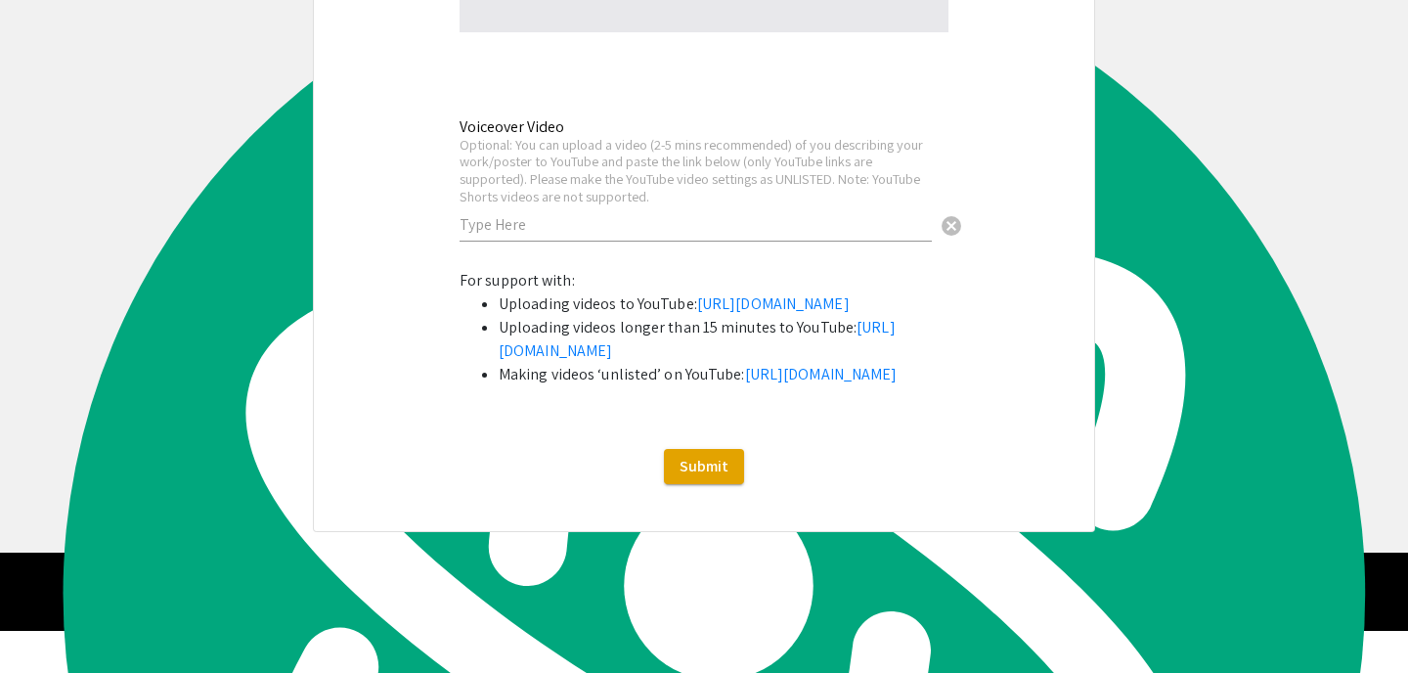
scroll to position [3662, 0]
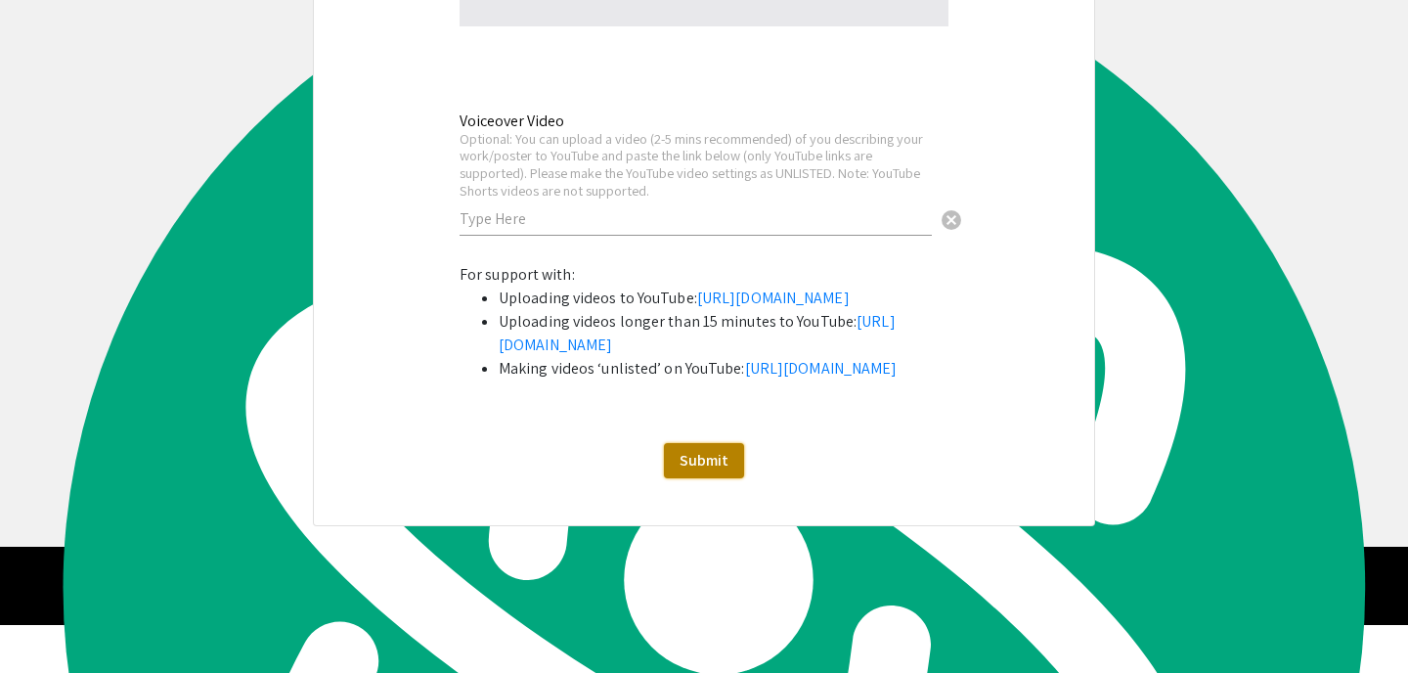
click at [710, 470] on span "Submit" at bounding box center [703, 460] width 49 height 21
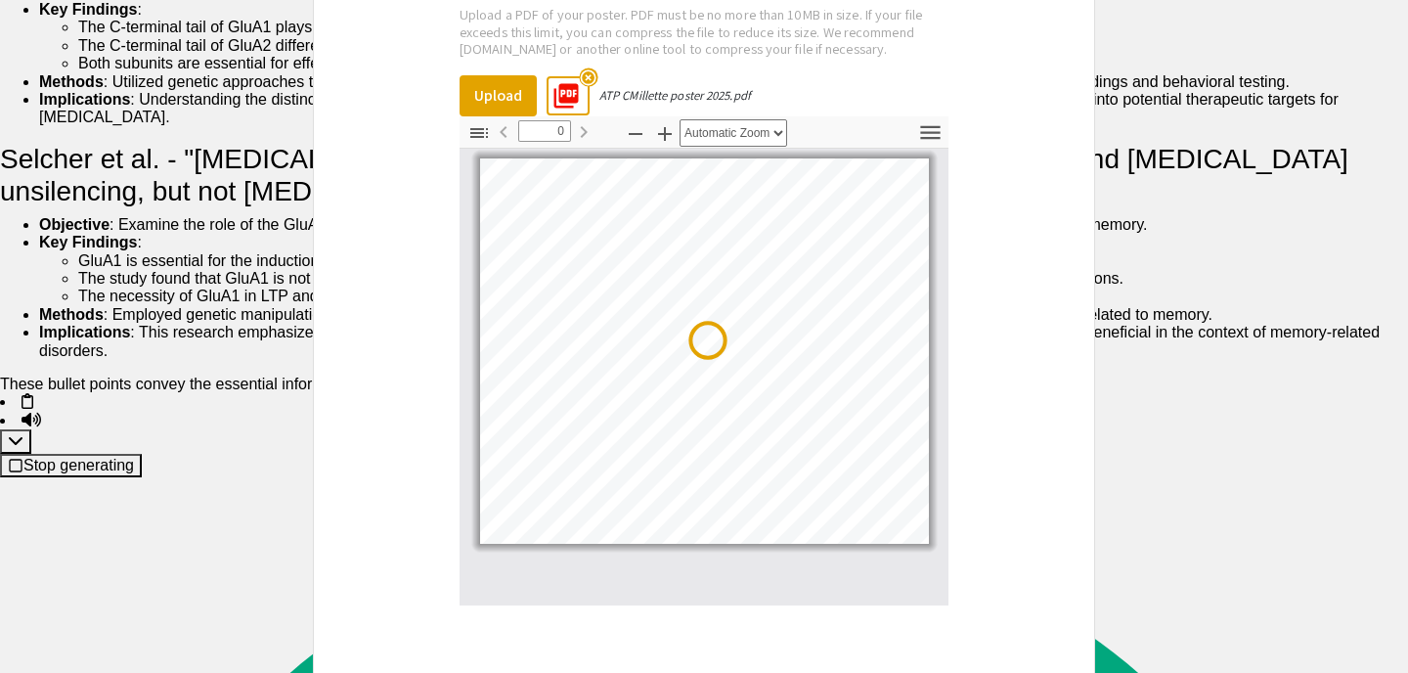
scroll to position [0, 0]
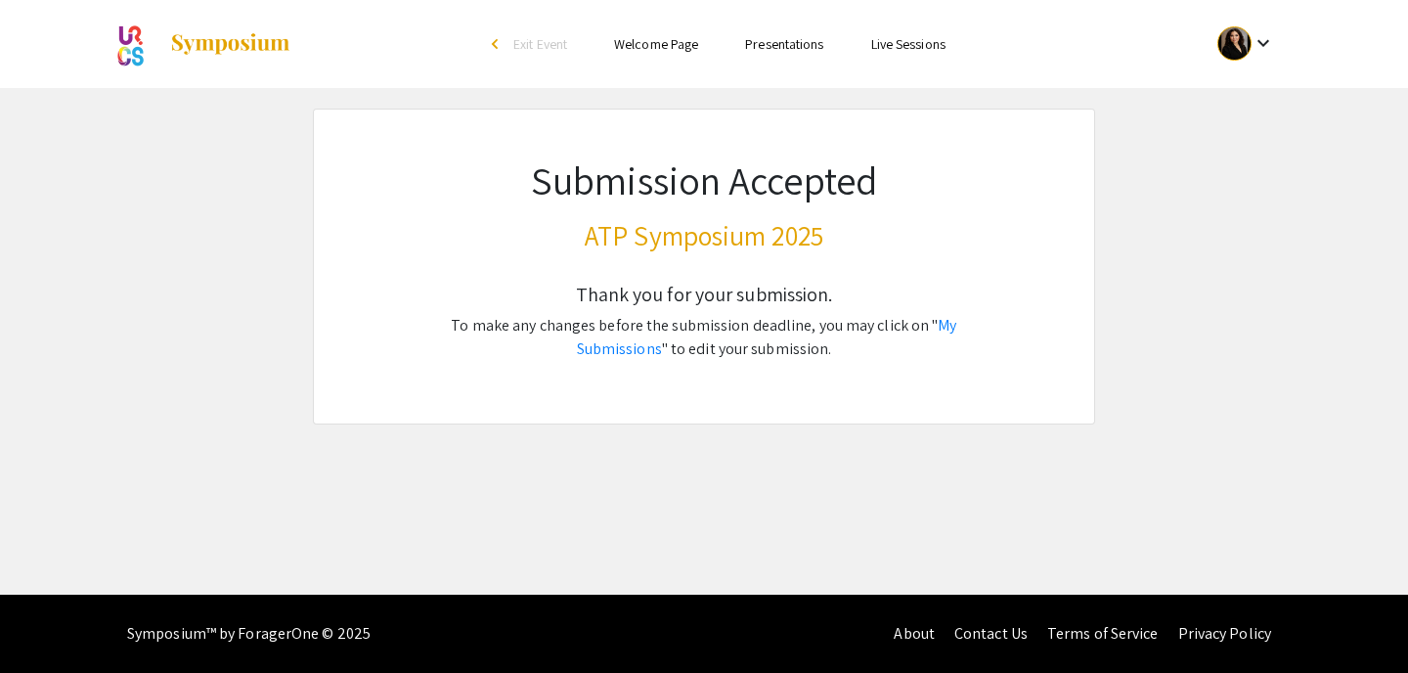
click at [915, 339] on p "To make any changes before the submission deadline, you may click on " My Submi…" at bounding box center [704, 337] width 590 height 47
click at [914, 328] on link "My Submissions" at bounding box center [767, 337] width 380 height 44
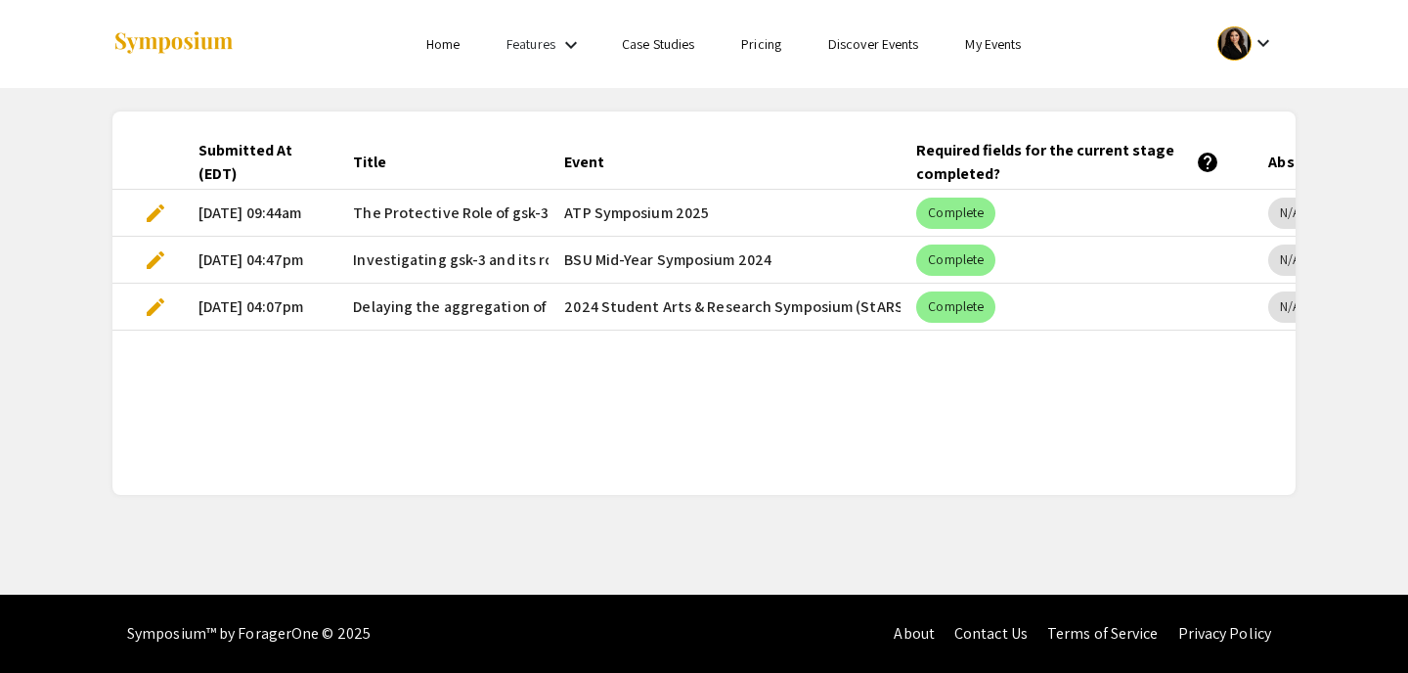
click at [499, 305] on span "Delaying the aggregation of mutant Huntingtin protein (mHTT) in C. elegans" at bounding box center [615, 306] width 525 height 23
click at [943, 217] on mat-chip "Complete" at bounding box center [955, 212] width 79 height 31
click at [375, 153] on div "Title" at bounding box center [369, 162] width 33 height 23
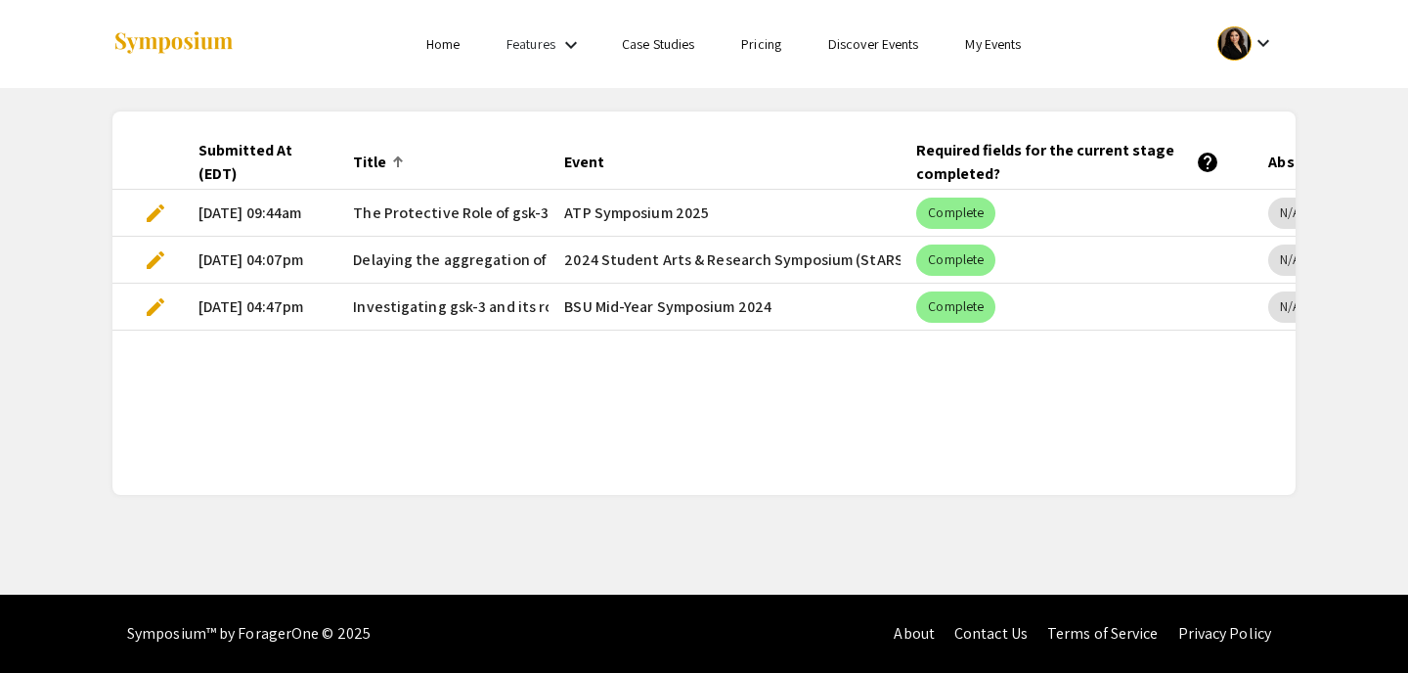
click at [153, 211] on span "edit" at bounding box center [155, 212] width 23 height 23
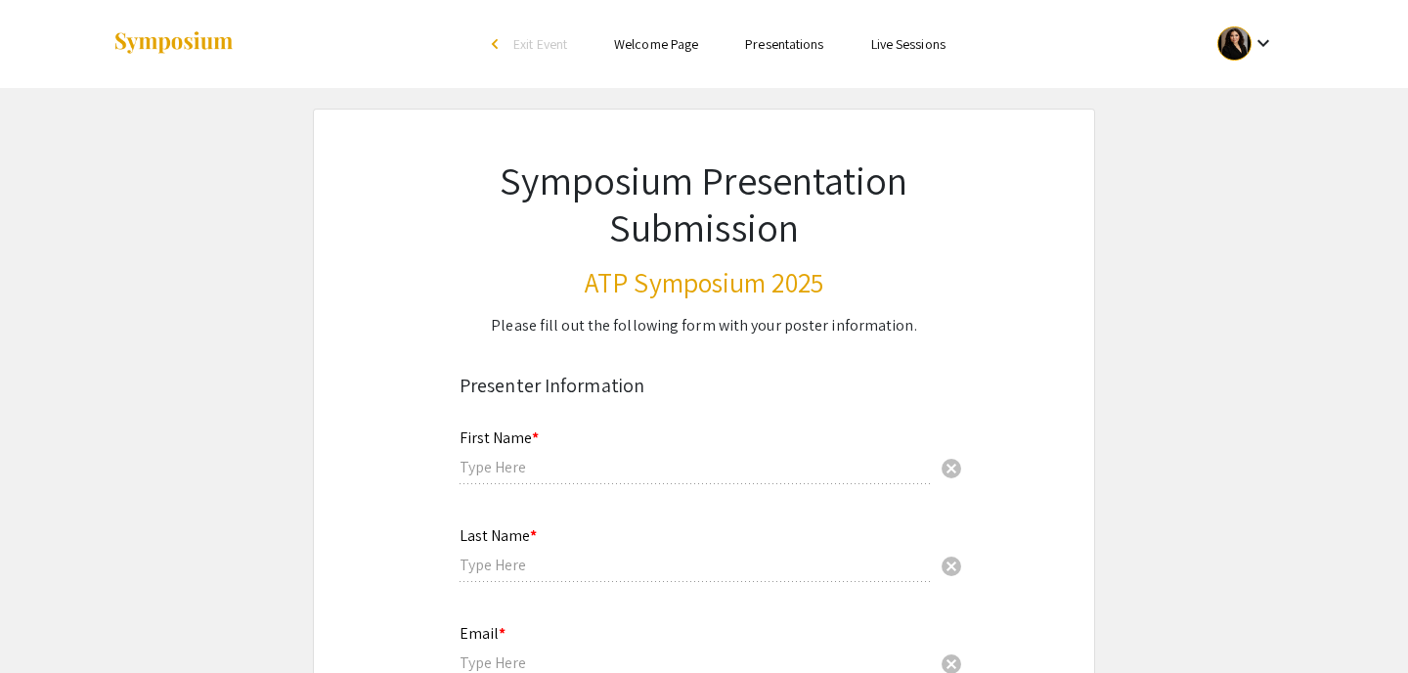
type input "[PERSON_NAME]"
type input "[EMAIL_ADDRESS][DOMAIN_NAME]"
type input "Dr. Joslyn Mills"
radio input "true"
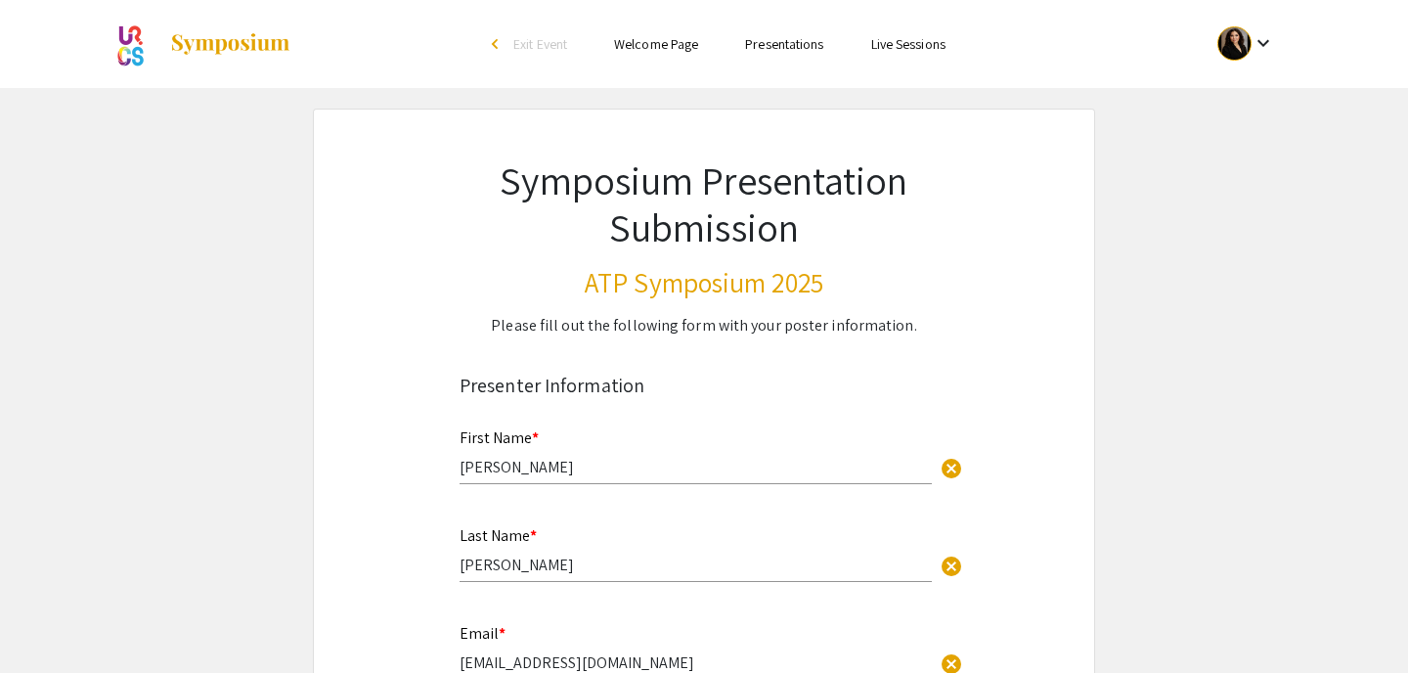
select select "custom"
type input "0"
select select "custom"
type input "1"
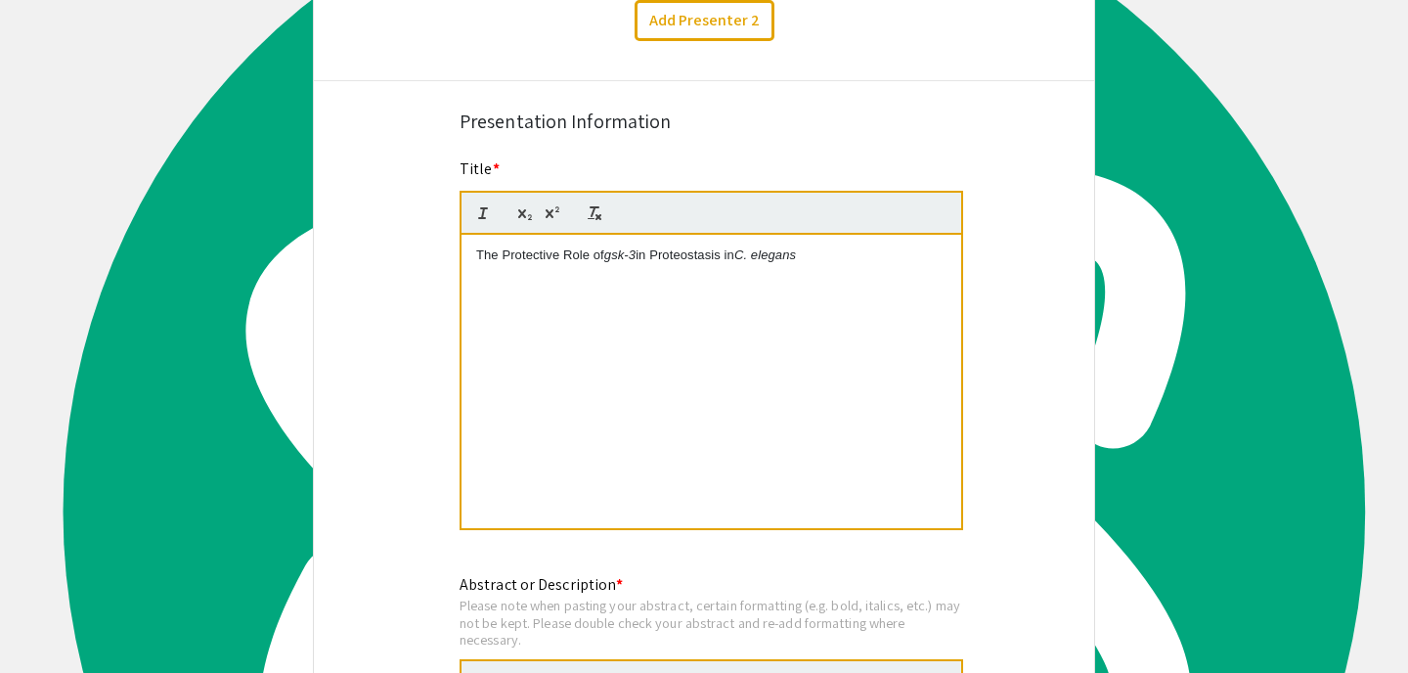
select select "auto"
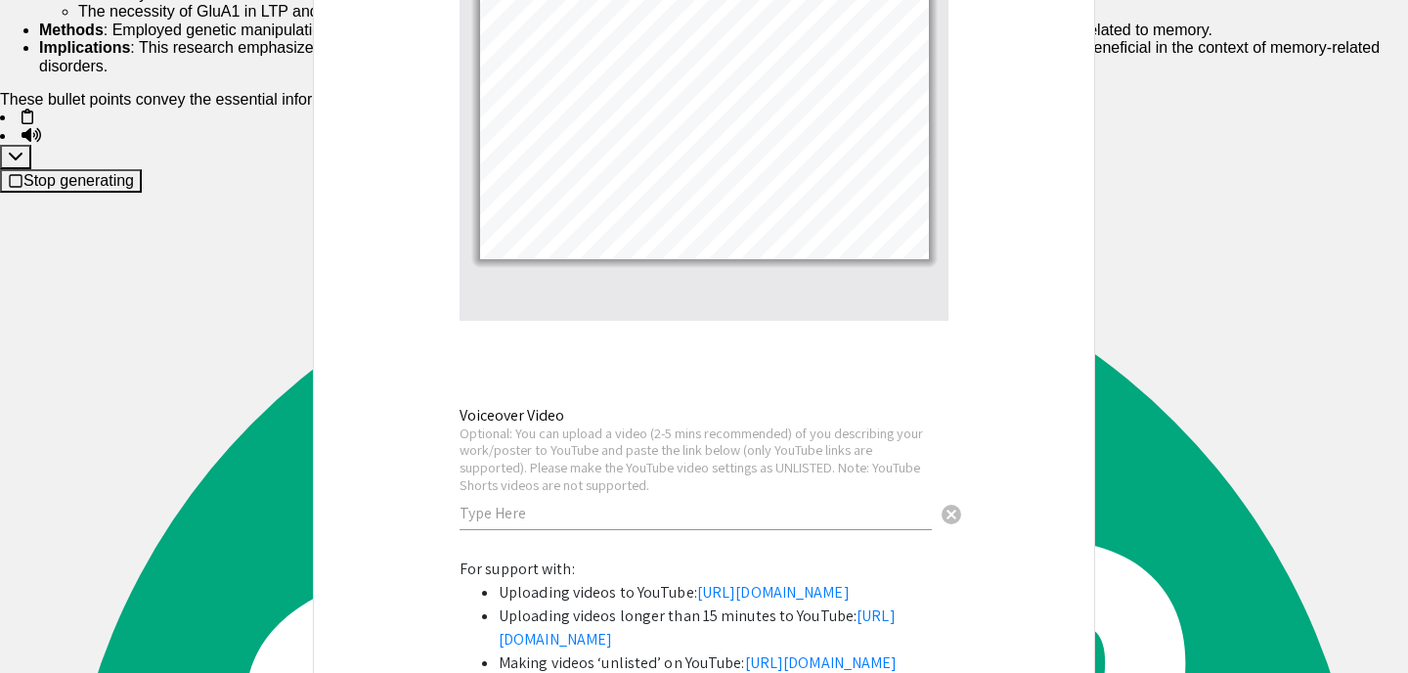
scroll to position [3734, 0]
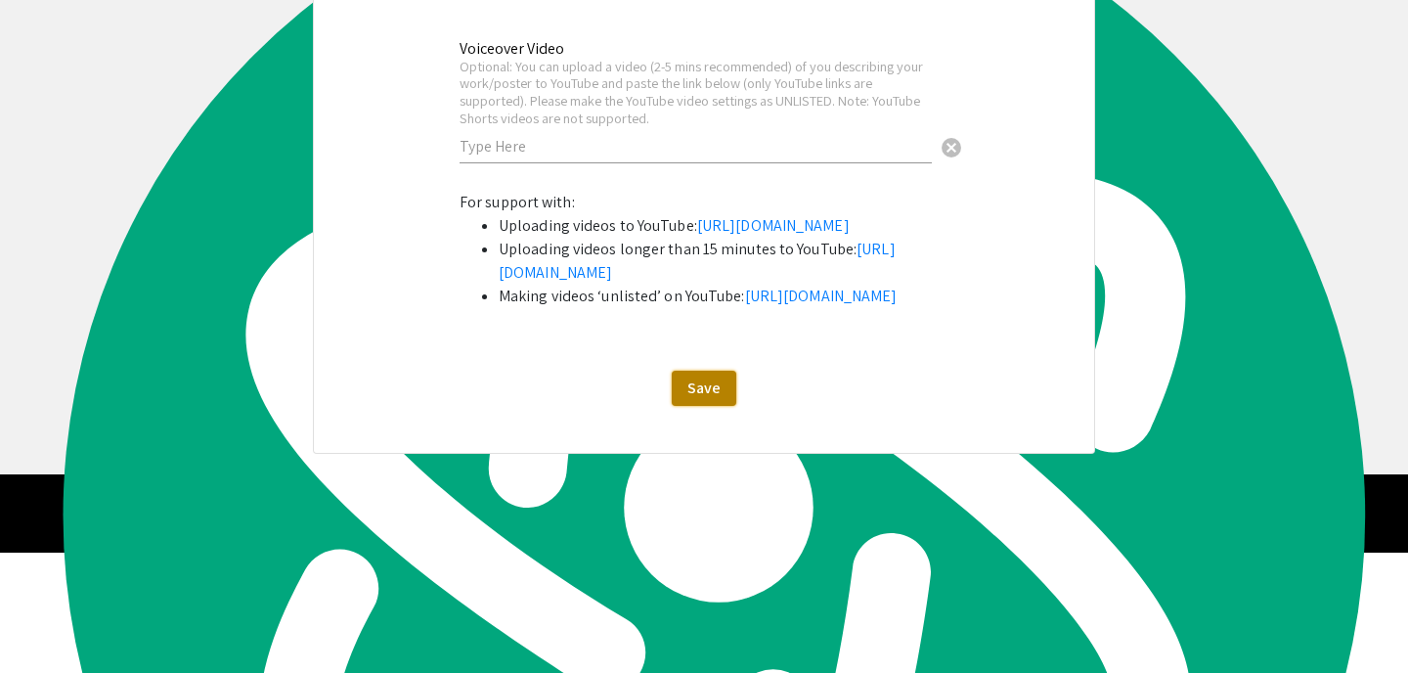
click at [720, 406] on button "Save" at bounding box center [704, 388] width 65 height 35
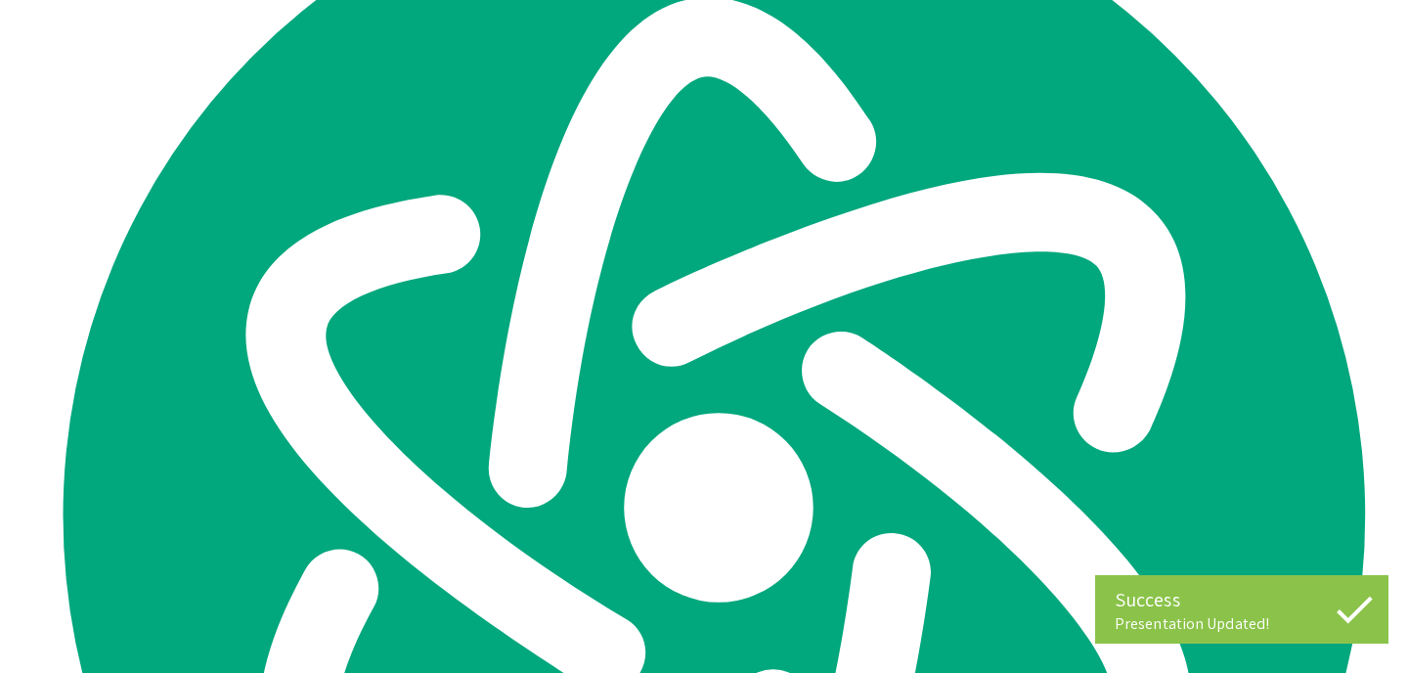
scroll to position [0, 0]
